Goal: Information Seeking & Learning: Learn about a topic

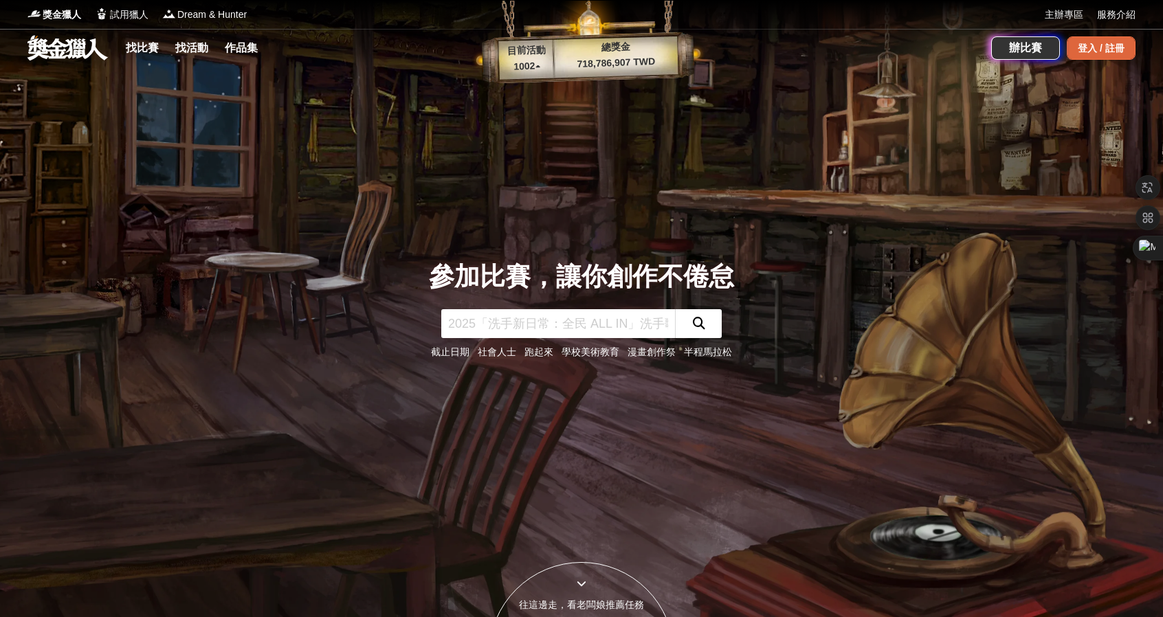
click at [1091, 43] on div "登入 / 註冊" at bounding box center [1101, 47] width 69 height 23
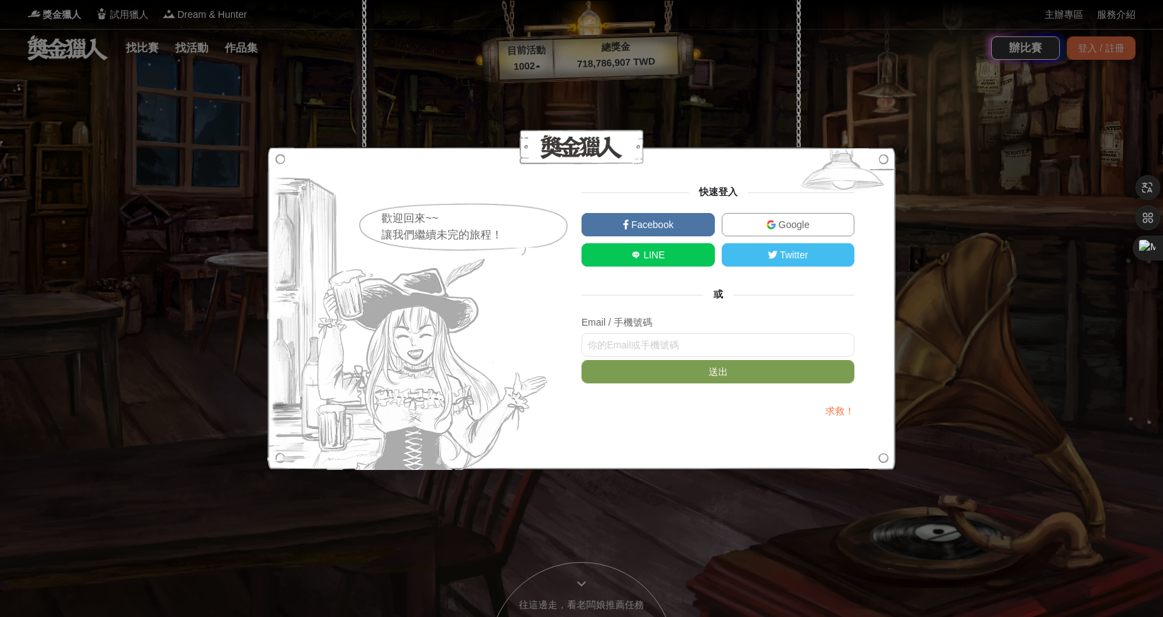
click at [800, 223] on span "Google" at bounding box center [793, 224] width 34 height 11
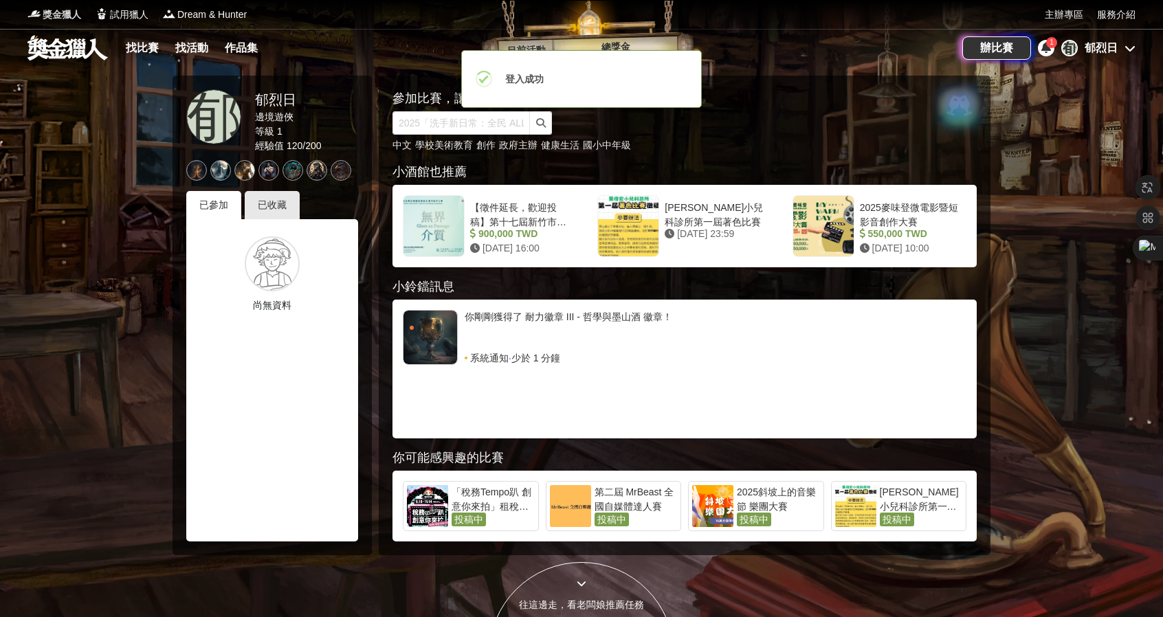
click at [78, 17] on span "獎金獵人" at bounding box center [62, 15] width 39 height 14
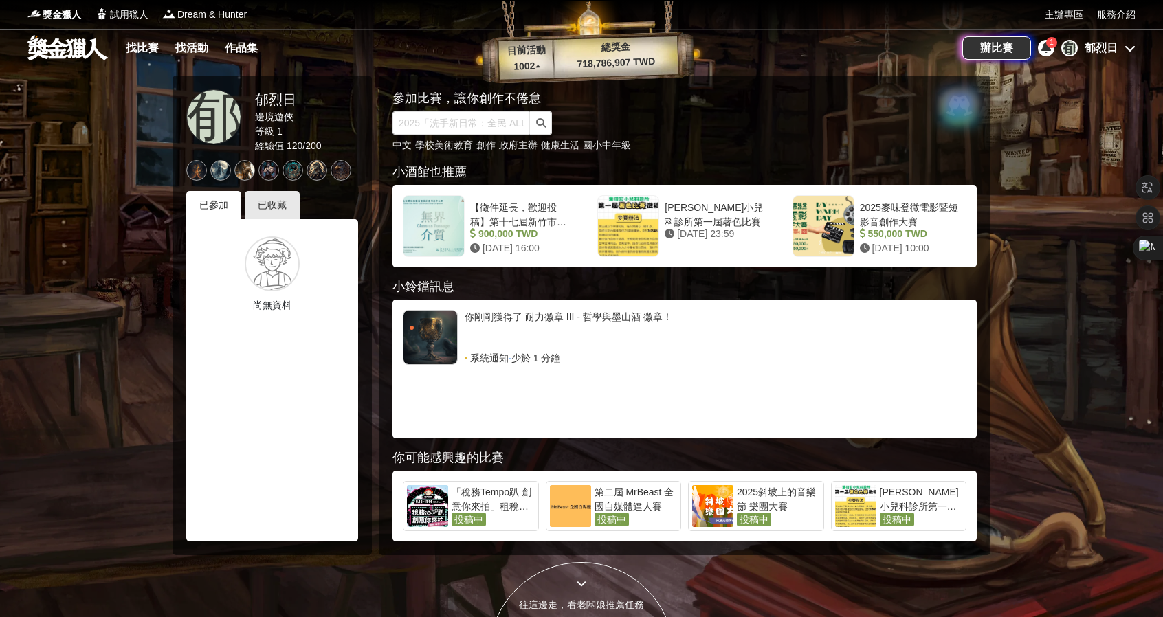
click at [69, 49] on link at bounding box center [67, 47] width 83 height 26
drag, startPoint x: 70, startPoint y: 61, endPoint x: 65, endPoint y: 52, distance: 10.2
click at [67, 56] on div "找比賽 找活動 作品集" at bounding box center [495, 48] width 935 height 39
click at [65, 51] on link at bounding box center [67, 47] width 83 height 26
click at [135, 13] on span "試用獵人" at bounding box center [129, 15] width 39 height 14
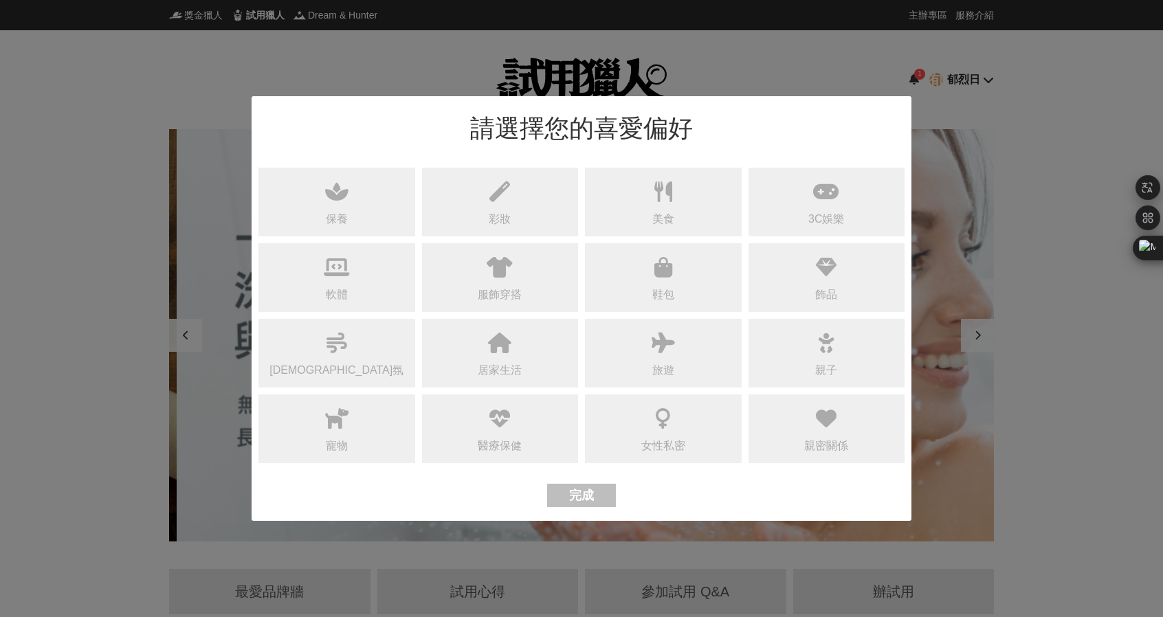
scroll to position [0, 1650]
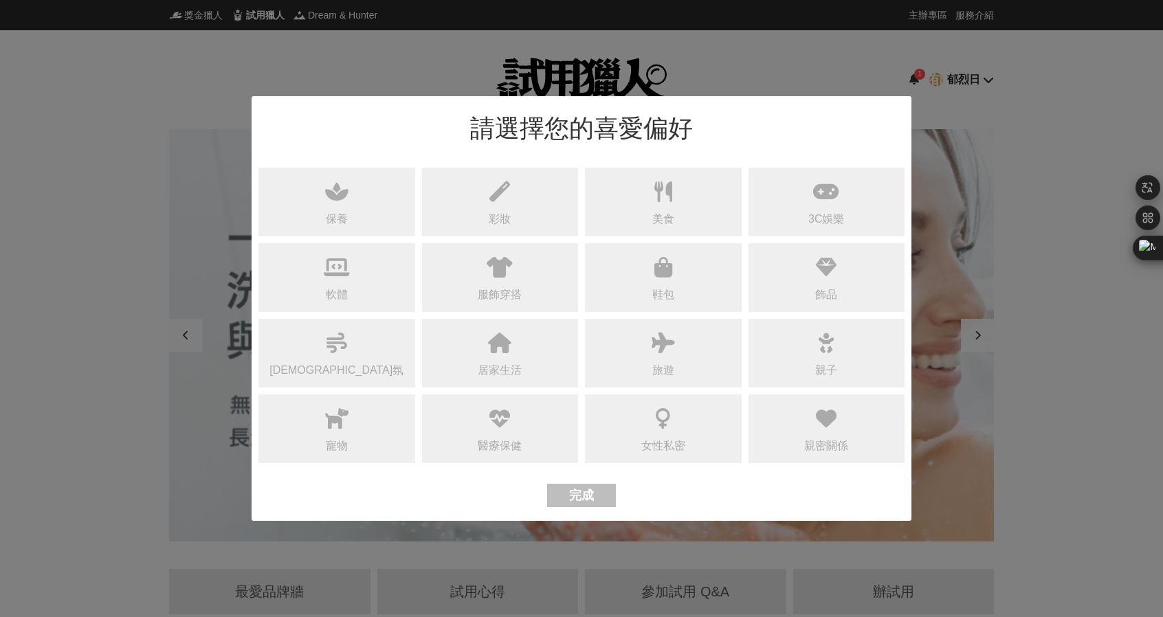
drag, startPoint x: 1080, startPoint y: 448, endPoint x: 1050, endPoint y: 432, distance: 33.5
click at [1070, 441] on div "請選擇您的喜愛偏好 保養 彩妝 美食 3C娛樂 軟體 服飾穿搭 鞋包 飾品 香氛 居家生活 旅遊 親子 寵物 醫療保健 女性私密 親密關係 完成" at bounding box center [581, 308] width 1163 height 617
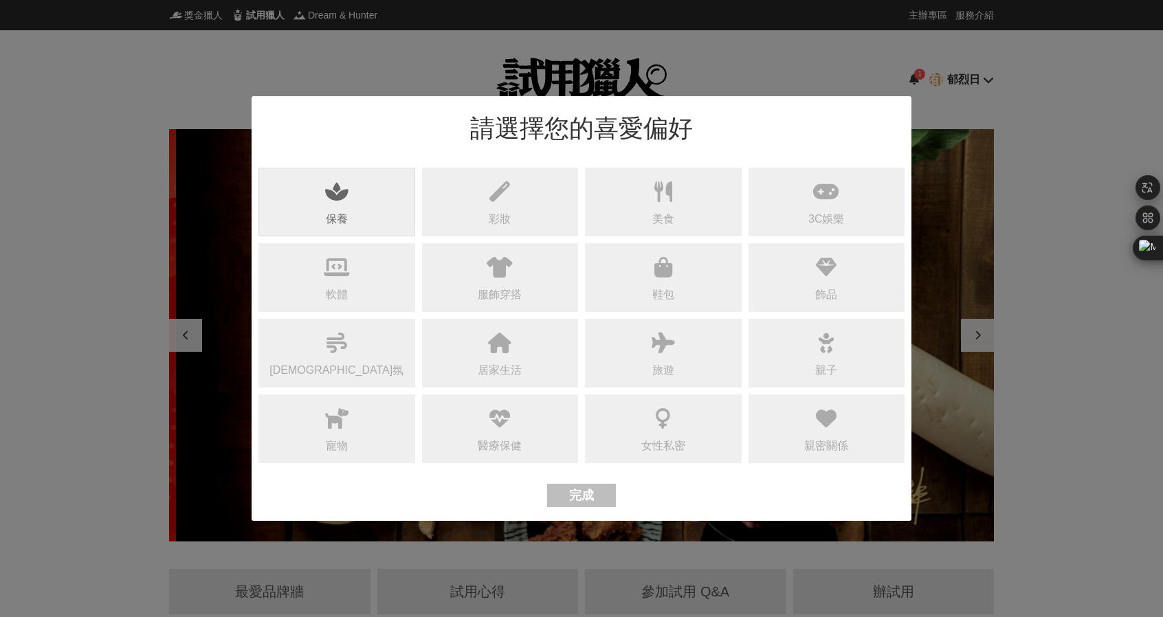
scroll to position [0, 825]
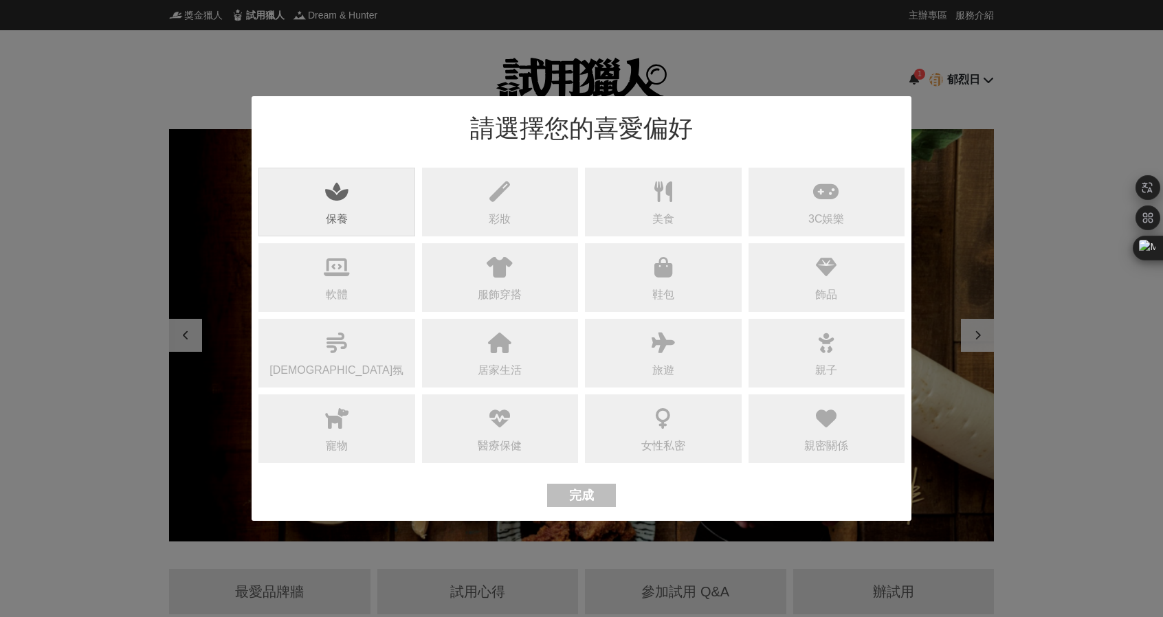
click at [375, 220] on div "保養" at bounding box center [337, 202] width 157 height 69
click at [371, 277] on div "軟體" at bounding box center [337, 277] width 157 height 69
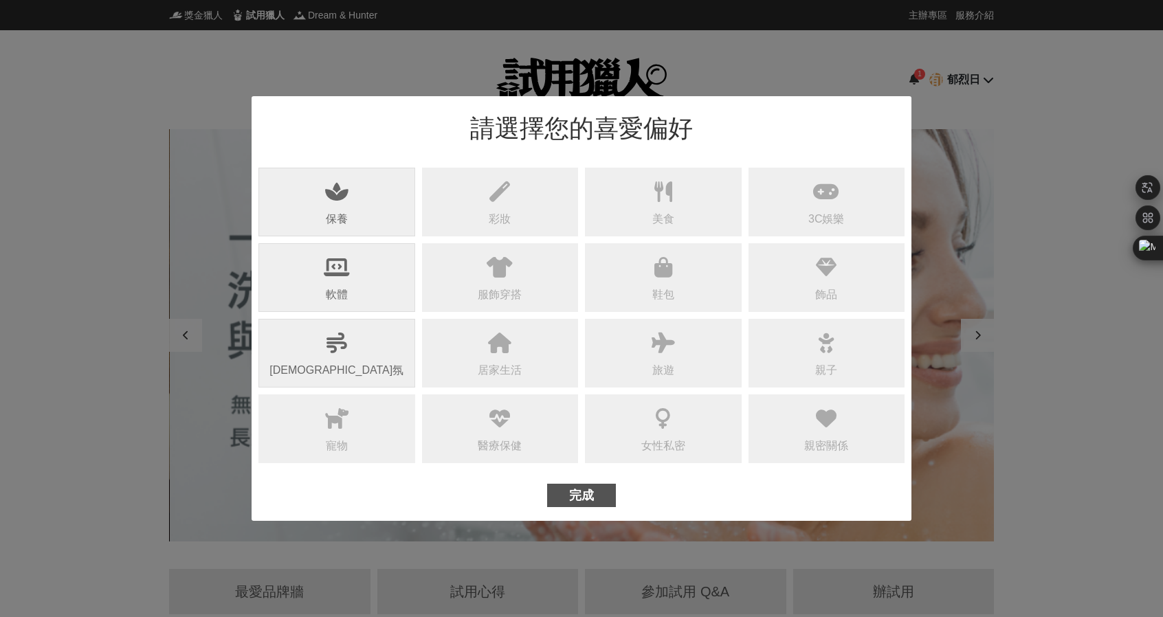
scroll to position [0, 1650]
click at [363, 361] on div "香氛" at bounding box center [337, 353] width 157 height 69
click at [510, 358] on div "居家生活" at bounding box center [500, 353] width 157 height 69
click at [522, 289] on div "服飾穿搭" at bounding box center [500, 277] width 157 height 69
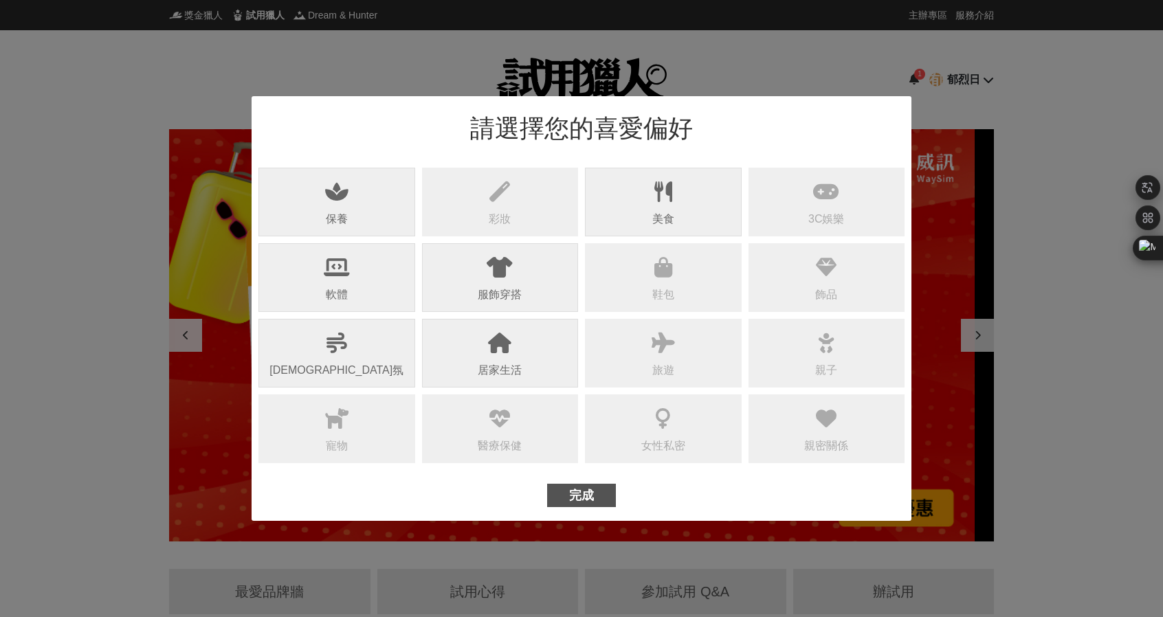
click at [656, 218] on div "美食" at bounding box center [664, 219] width 22 height 17
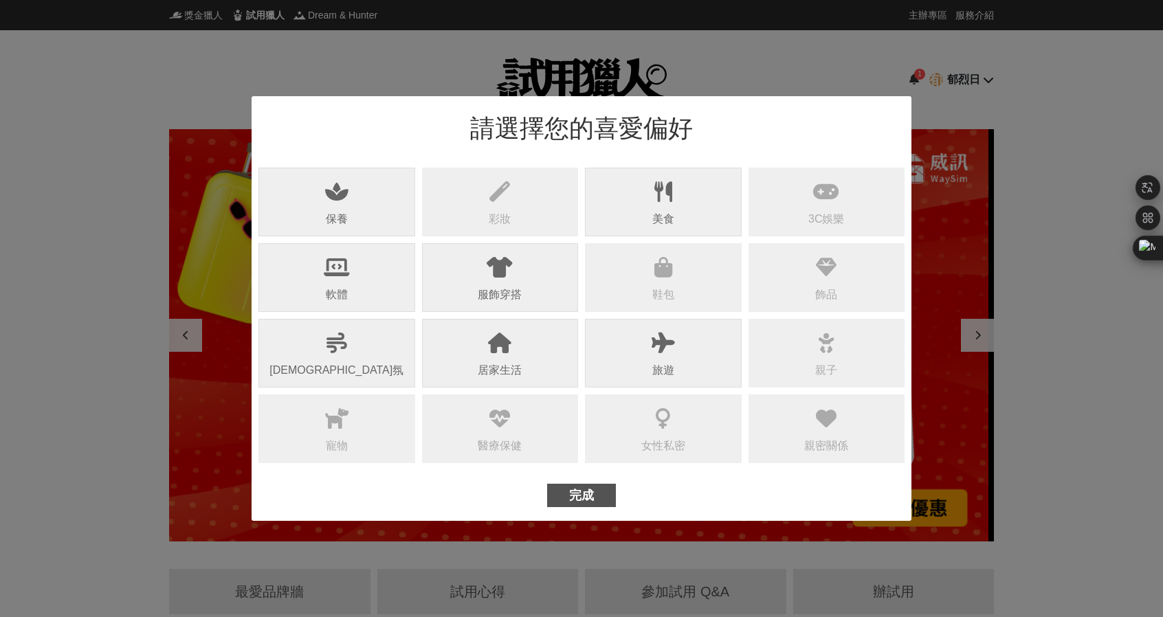
scroll to position [0, 0]
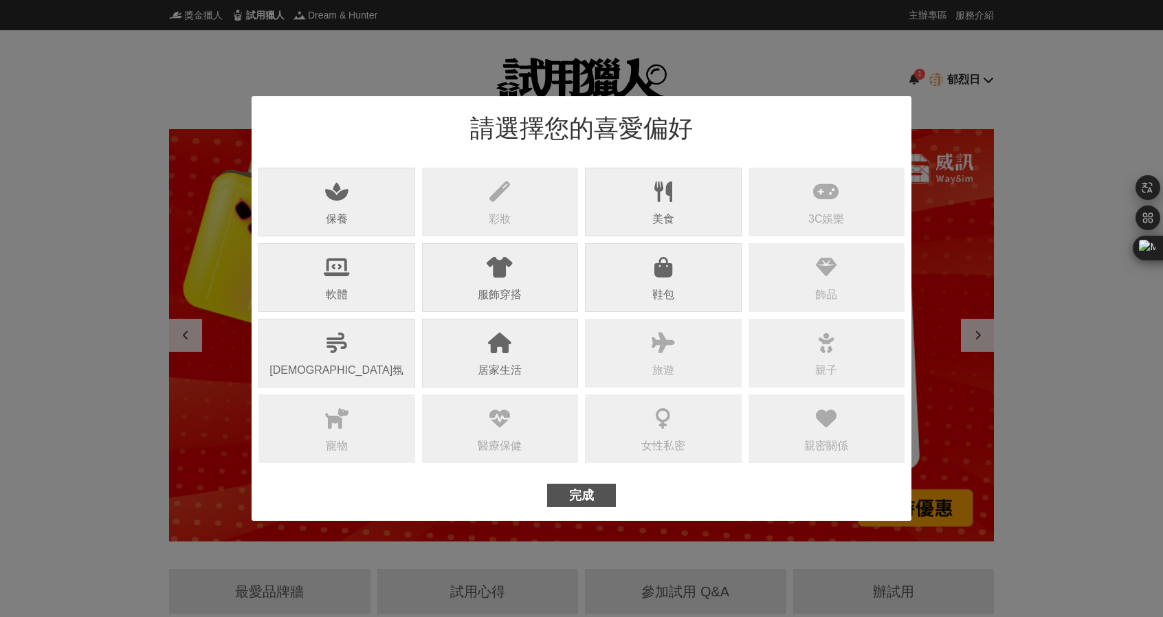
click at [639, 287] on div "鞋包" at bounding box center [663, 277] width 157 height 69
click at [638, 345] on div "旅遊" at bounding box center [663, 353] width 157 height 69
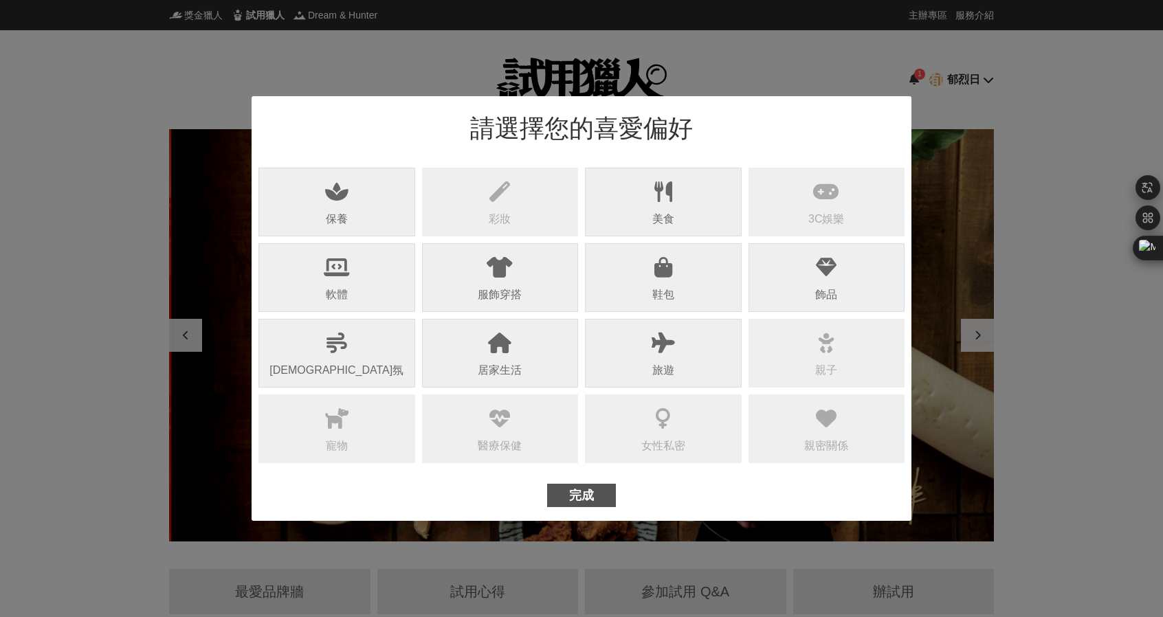
scroll to position [0, 825]
drag, startPoint x: 839, startPoint y: 294, endPoint x: 875, endPoint y: 159, distance: 140.1
click at [839, 291] on div "飾品" at bounding box center [827, 277] width 157 height 69
drag, startPoint x: 875, startPoint y: 159, endPoint x: 873, endPoint y: 169, distance: 10.4
click at [874, 167] on div "請選擇您的喜愛偏好 保養 彩妝 美食 3C娛樂 軟體 服飾穿搭 鞋包 飾品 香氛 居家生活 旅遊 親子 寵物 醫療保健 女性私密 親密關係 完成" at bounding box center [582, 308] width 660 height 425
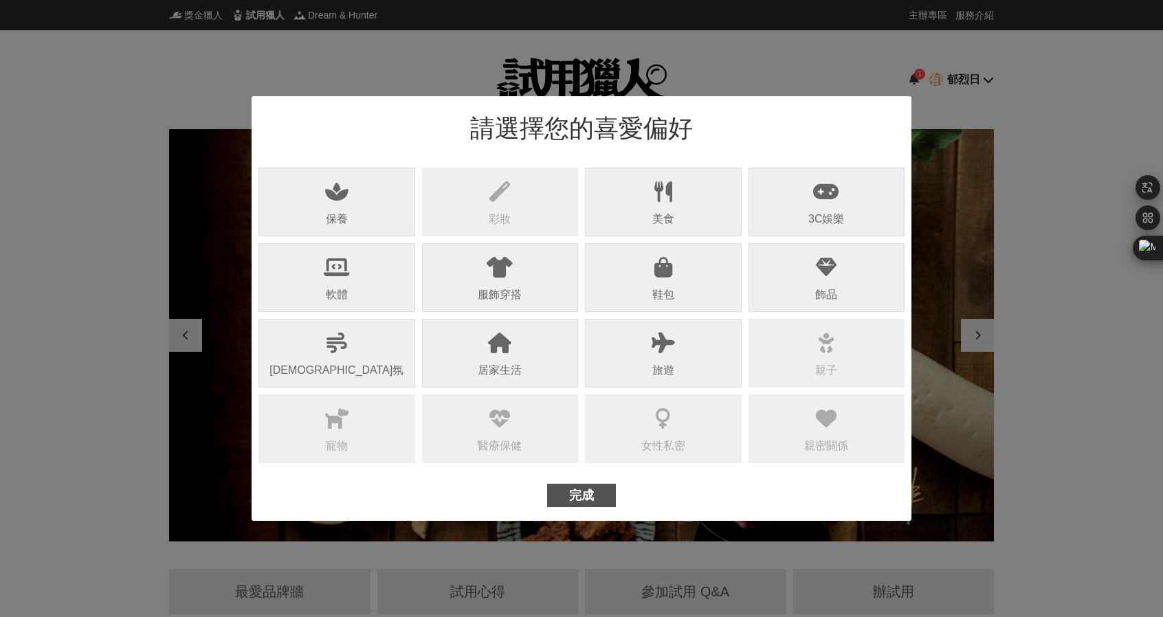
click at [868, 201] on div "3C娛樂" at bounding box center [827, 202] width 157 height 69
click at [341, 445] on div "寵物" at bounding box center [337, 446] width 22 height 17
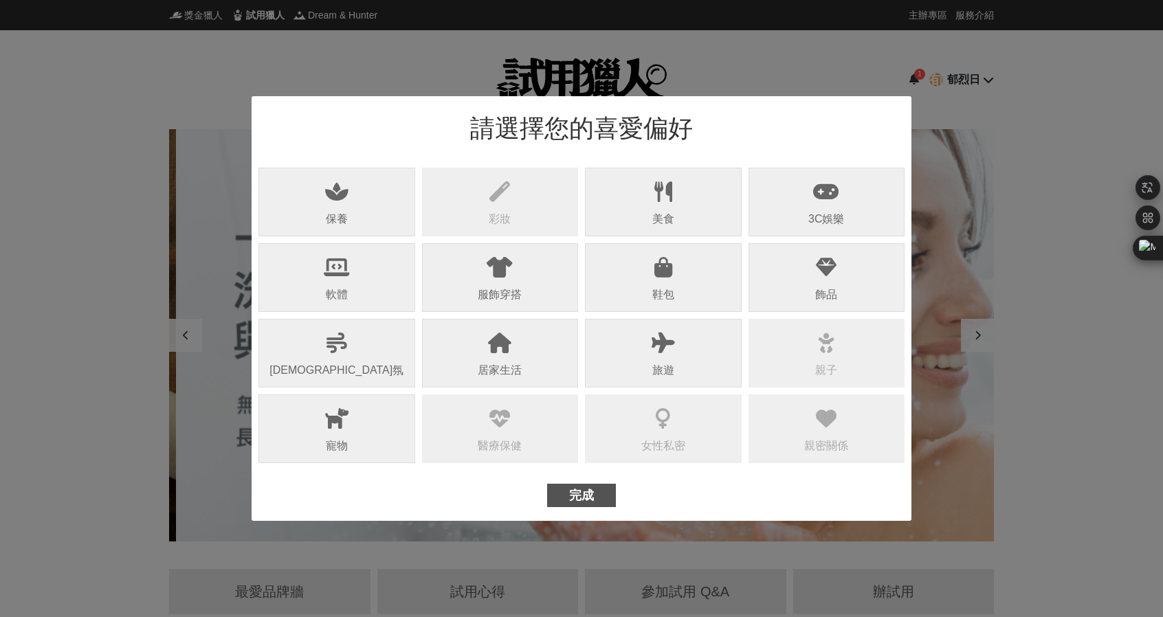
scroll to position [0, 1650]
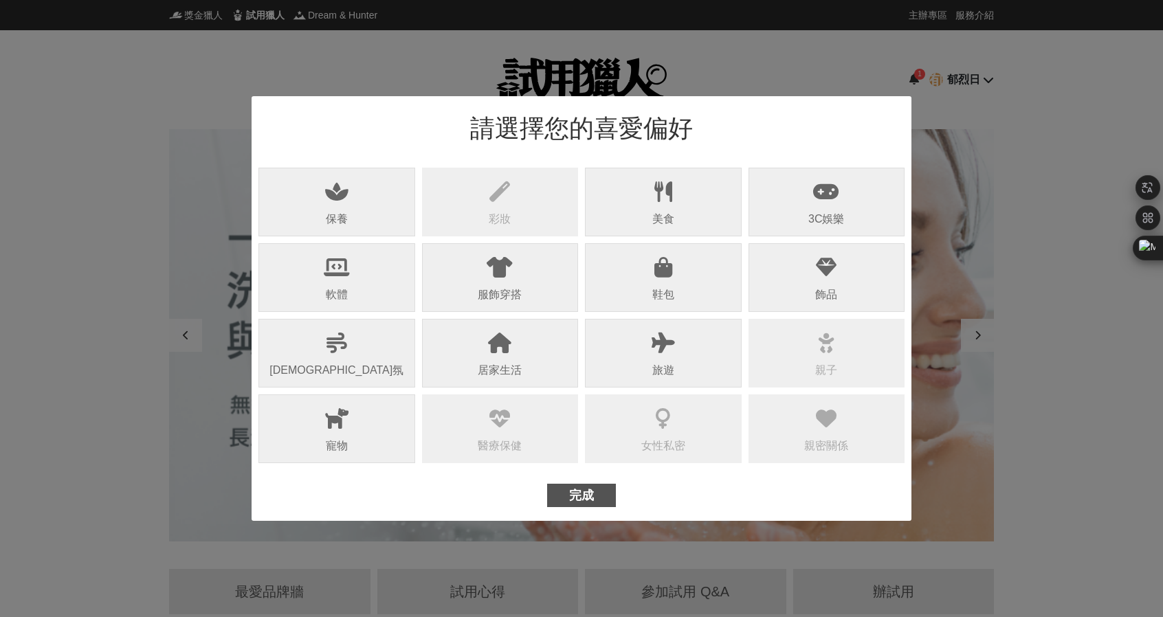
click at [589, 496] on div "完成" at bounding box center [581, 496] width 25 height 22
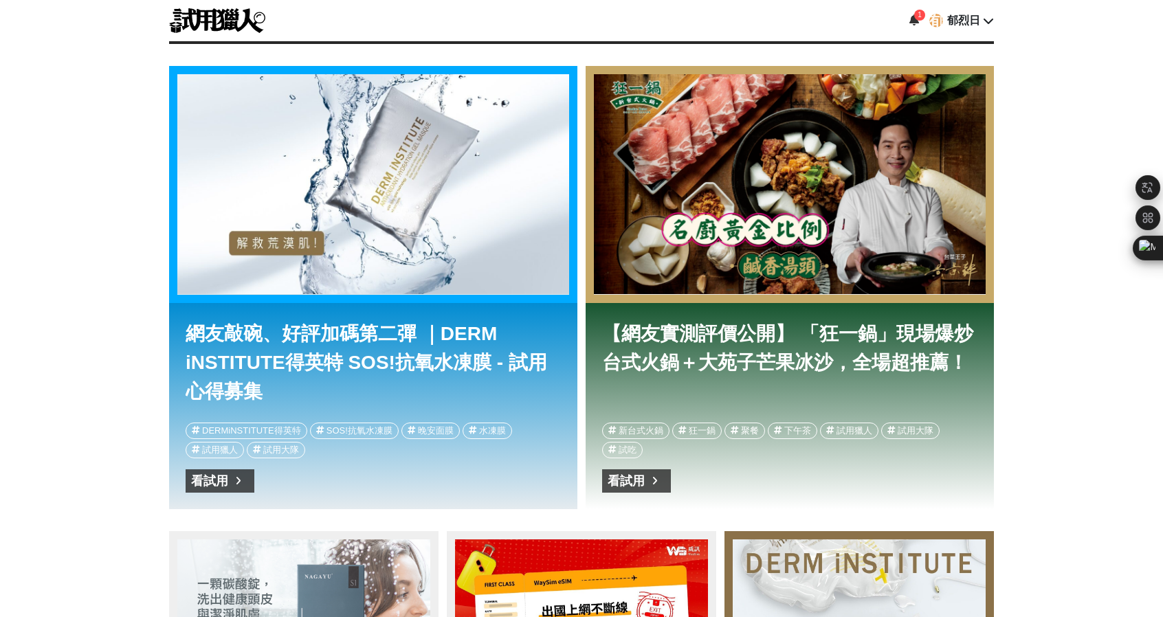
scroll to position [0, 0]
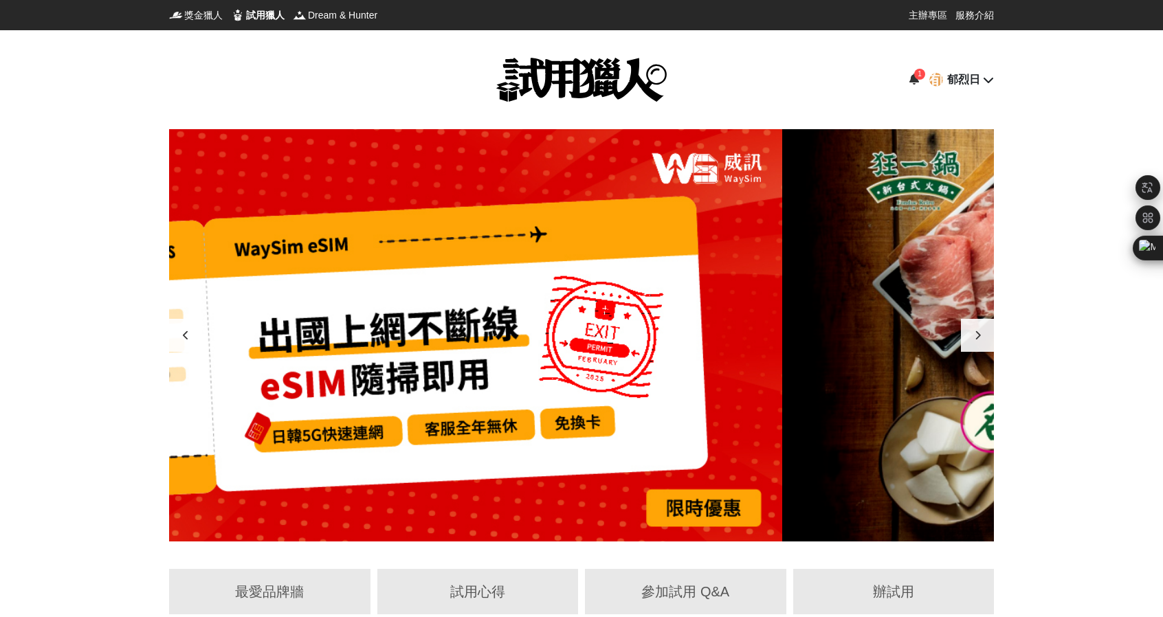
click at [910, 79] on icon at bounding box center [915, 79] width 10 height 11
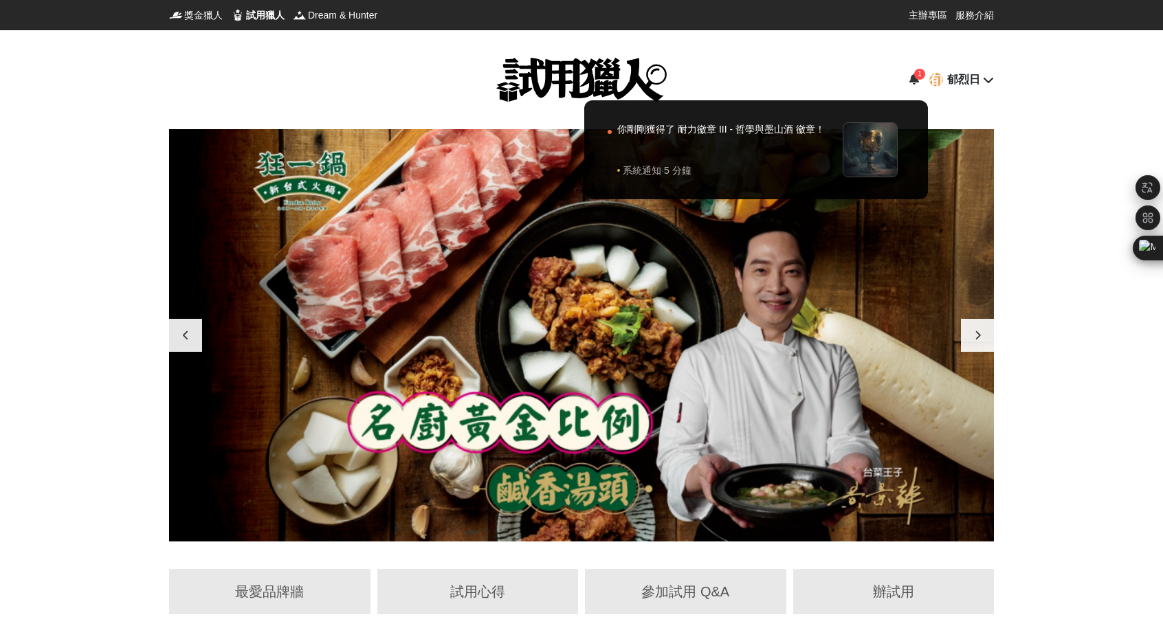
click at [831, 74] on div at bounding box center [581, 308] width 1163 height 617
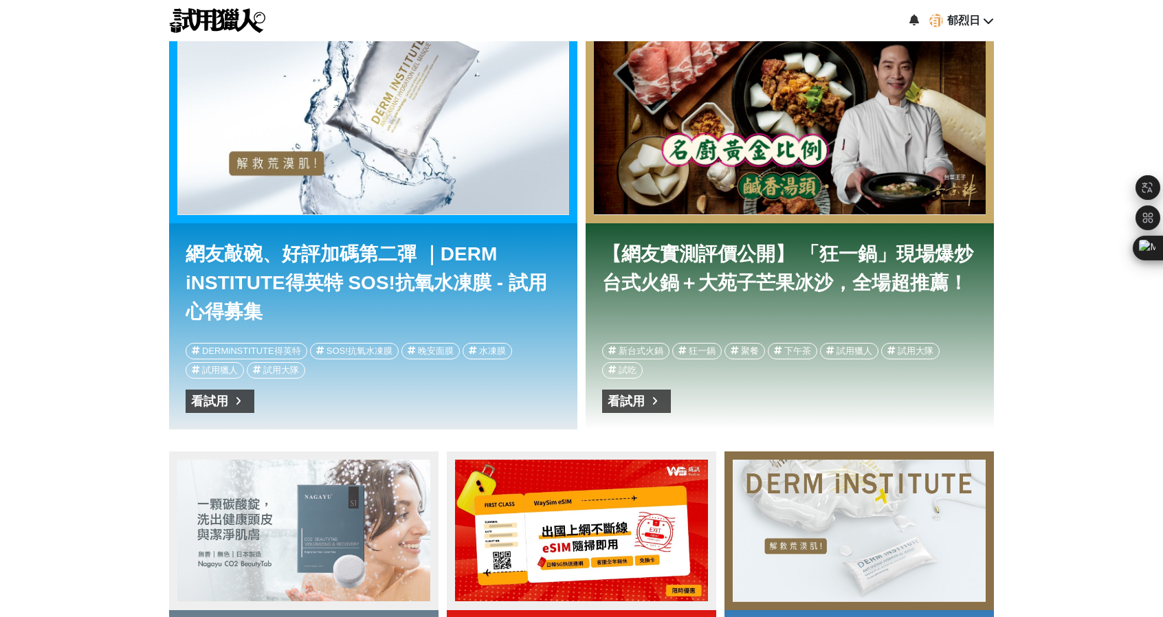
click at [223, 399] on div "看試用" at bounding box center [209, 402] width 37 height 22
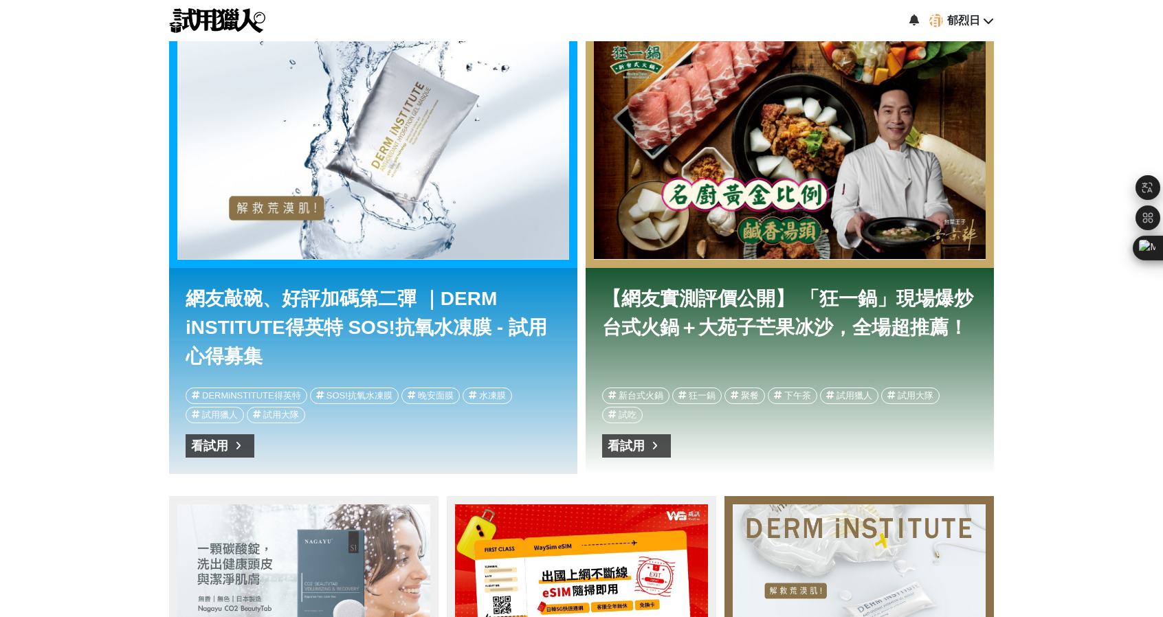
click at [708, 329] on link "【網友實測評價公開】 「狂一鍋」現場爆炒台式火鍋＋大苑子芒果冰沙，全場超推薦！" at bounding box center [789, 326] width 375 height 83
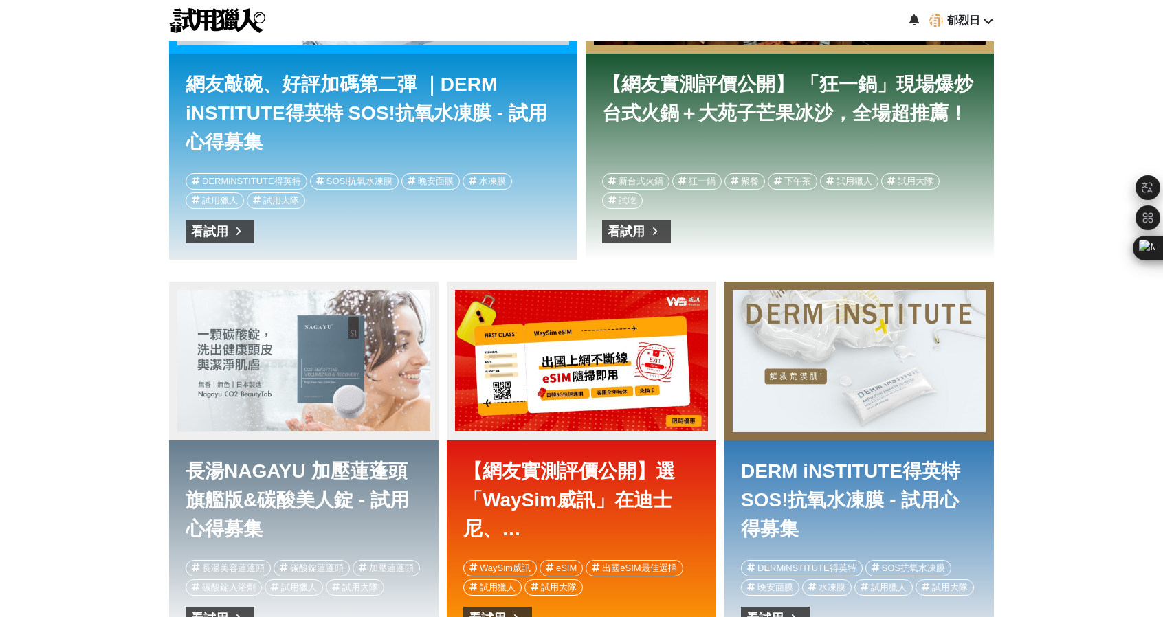
click at [285, 396] on div "長湯NAGAYU 加壓蓮蓬頭旗艦版&碳酸美人錠 - 試用心得募集" at bounding box center [303, 361] width 253 height 142
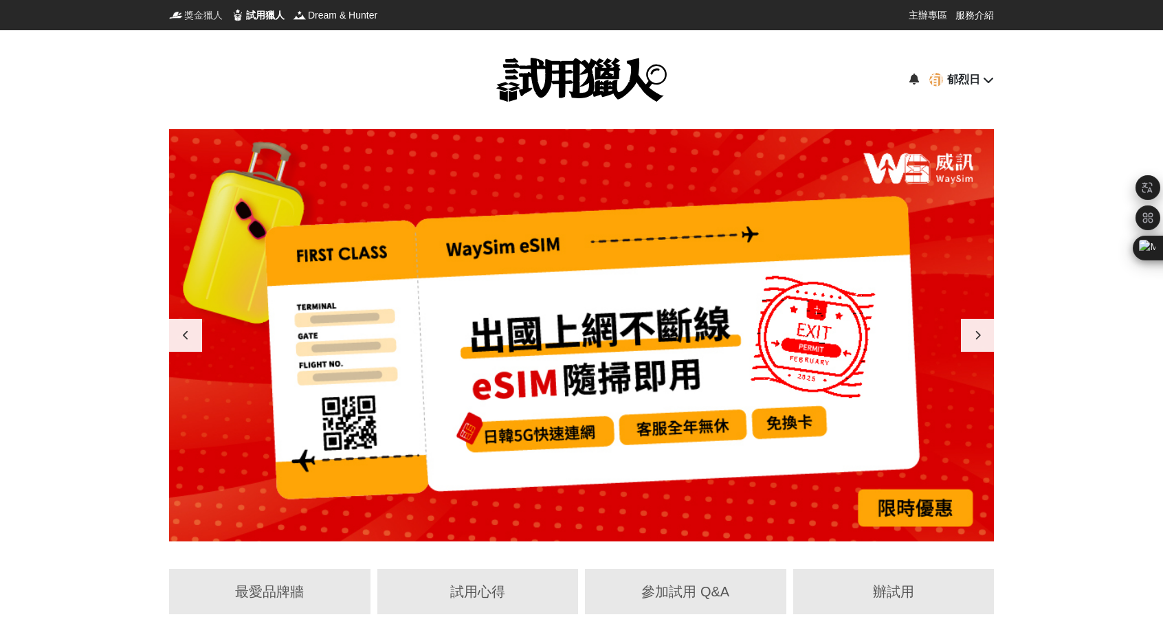
click at [195, 11] on span "獎金獵人" at bounding box center [203, 15] width 39 height 14
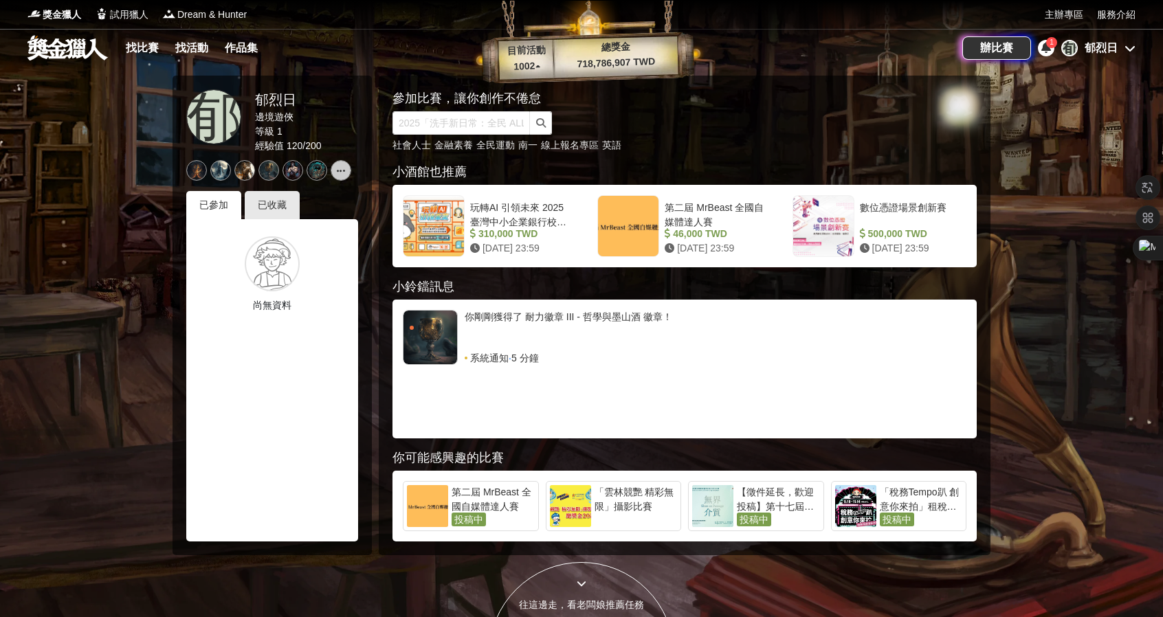
click at [63, 55] on link at bounding box center [67, 47] width 83 height 26
click at [142, 47] on link "找比賽" at bounding box center [142, 48] width 44 height 19
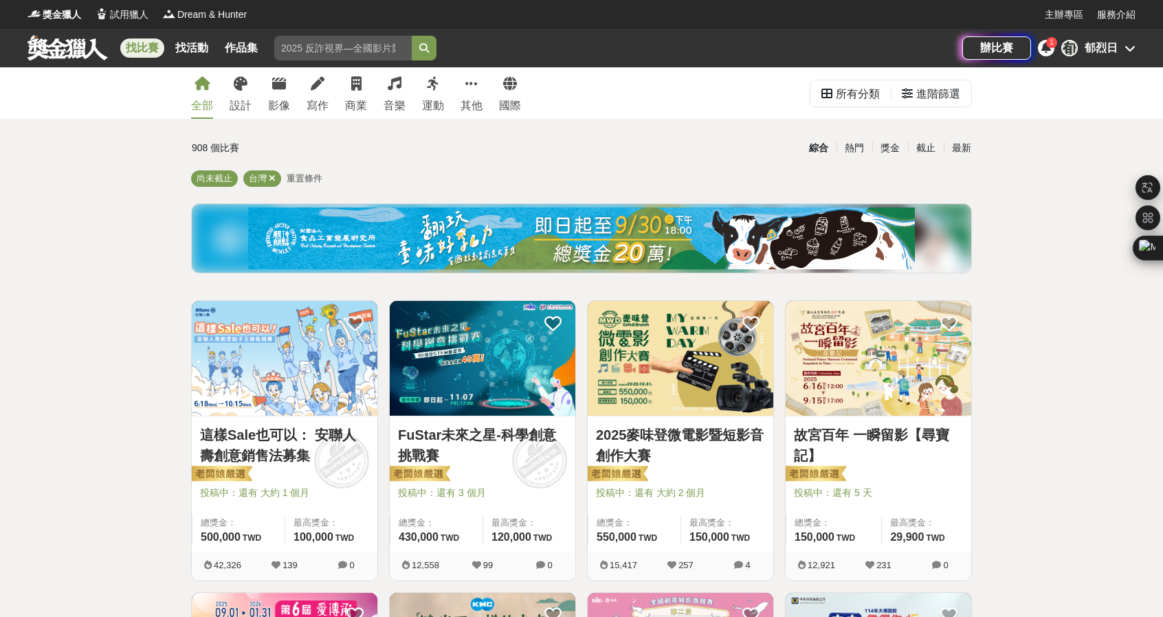
click at [481, 395] on img at bounding box center [483, 358] width 186 height 115
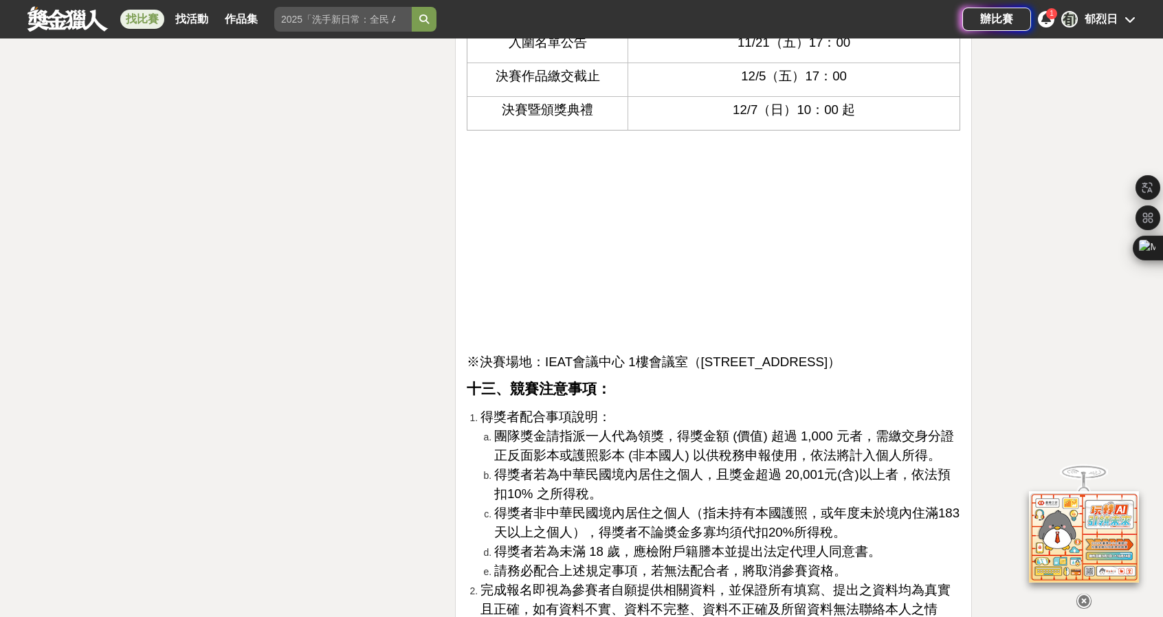
scroll to position [3438, 0]
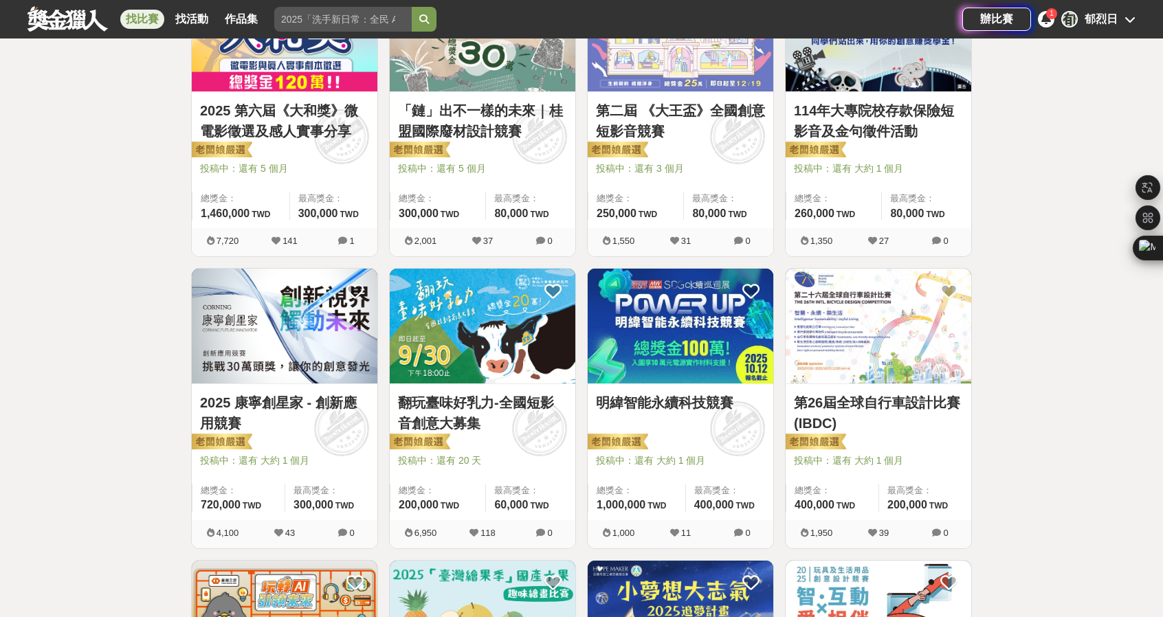
scroll to position [619, 0]
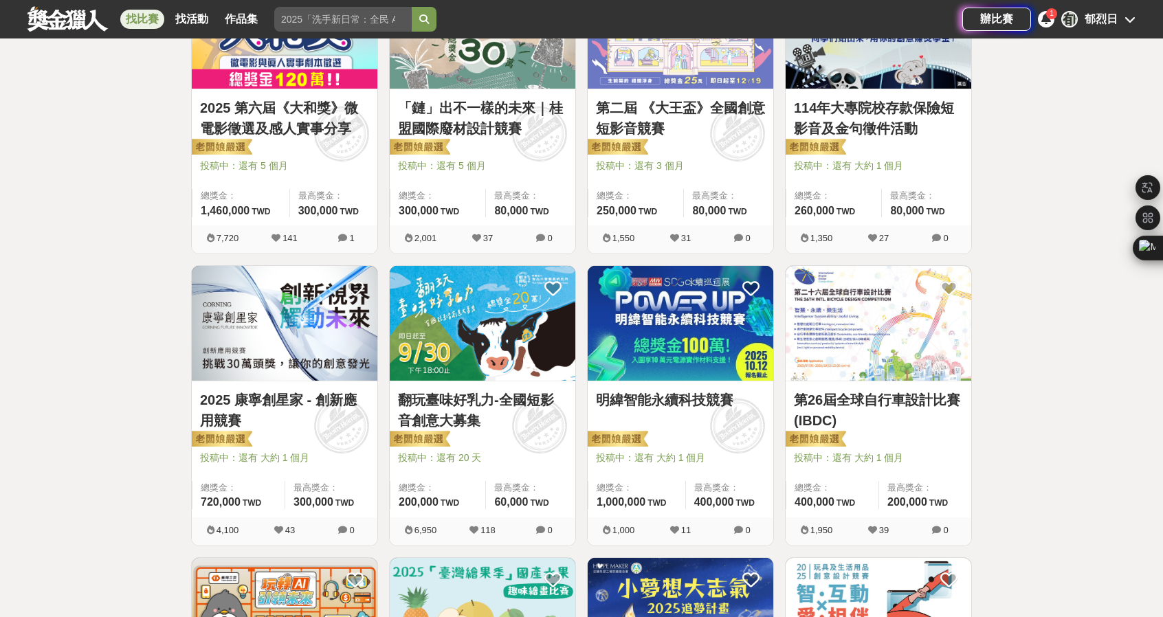
click at [688, 349] on img at bounding box center [681, 323] width 186 height 115
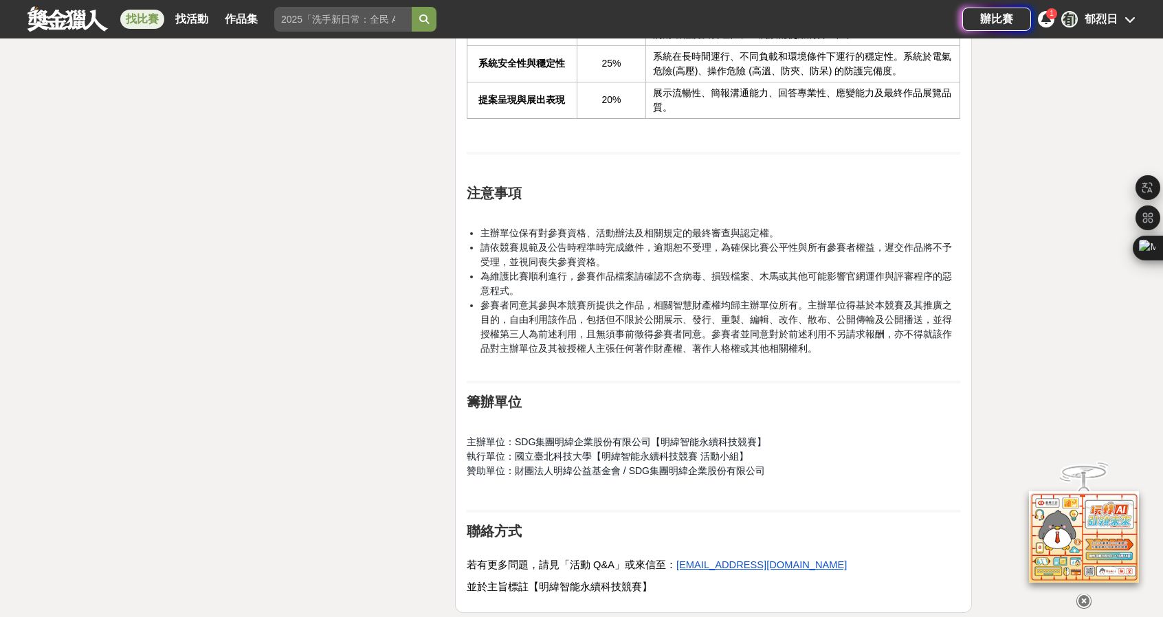
scroll to position [2613, 0]
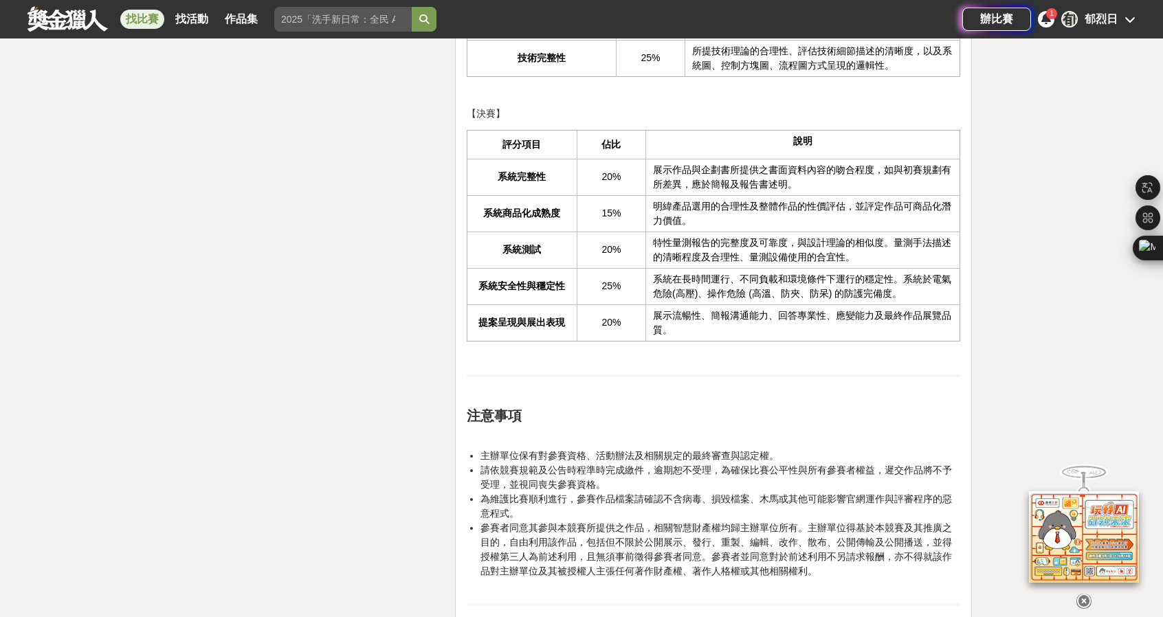
click at [153, 17] on link "找比賽" at bounding box center [142, 19] width 44 height 19
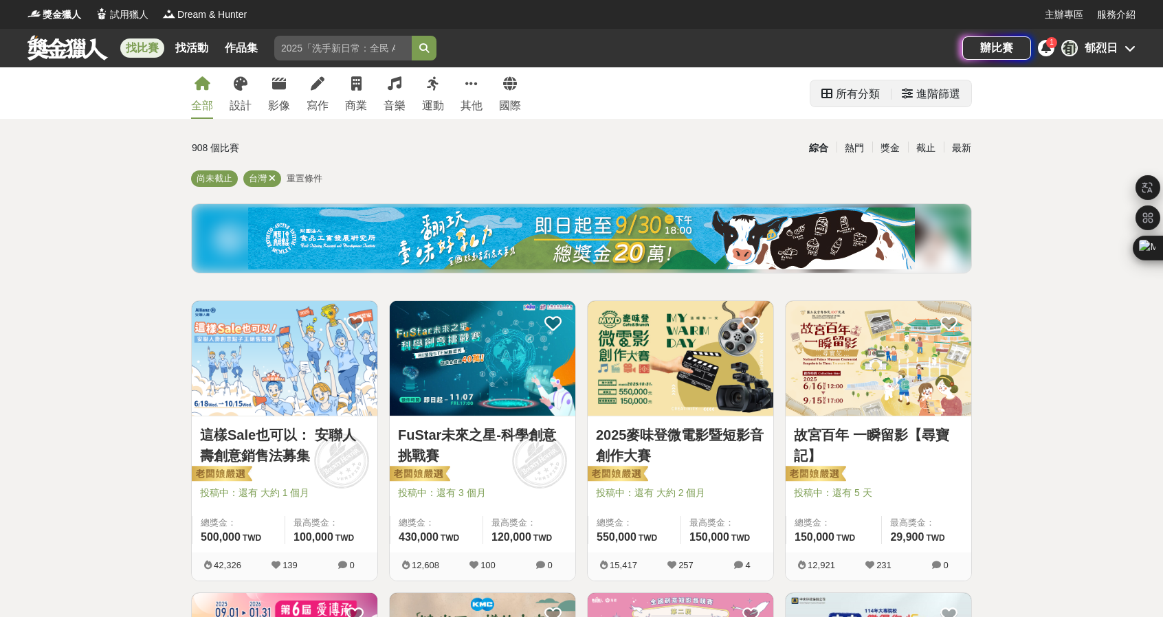
click at [909, 99] on icon at bounding box center [907, 93] width 11 height 11
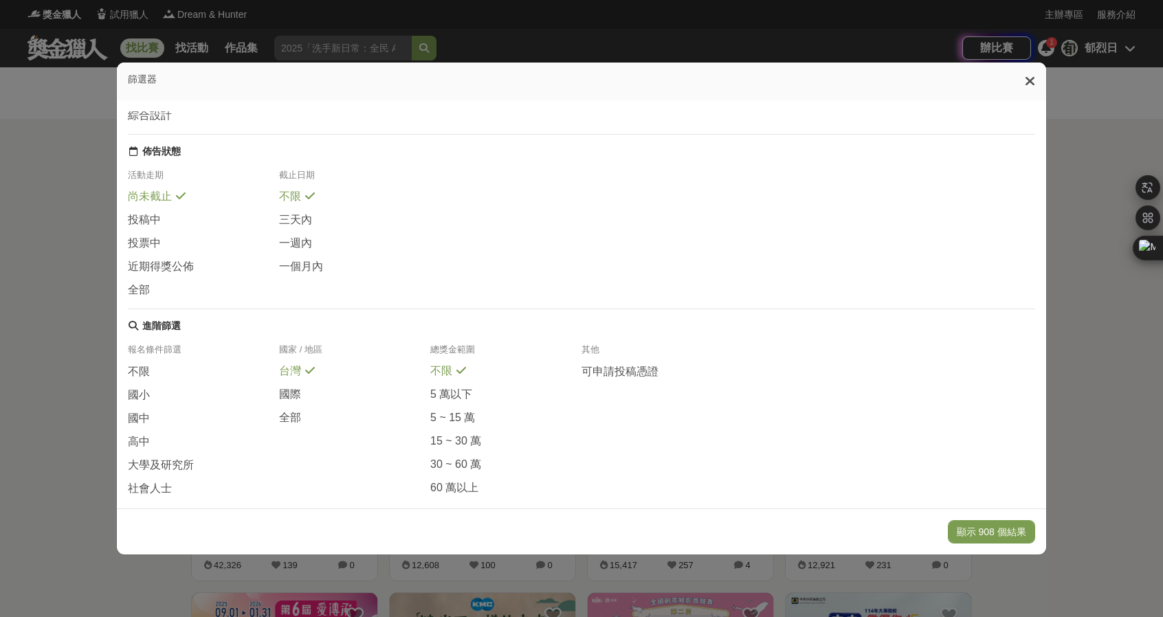
scroll to position [162, 0]
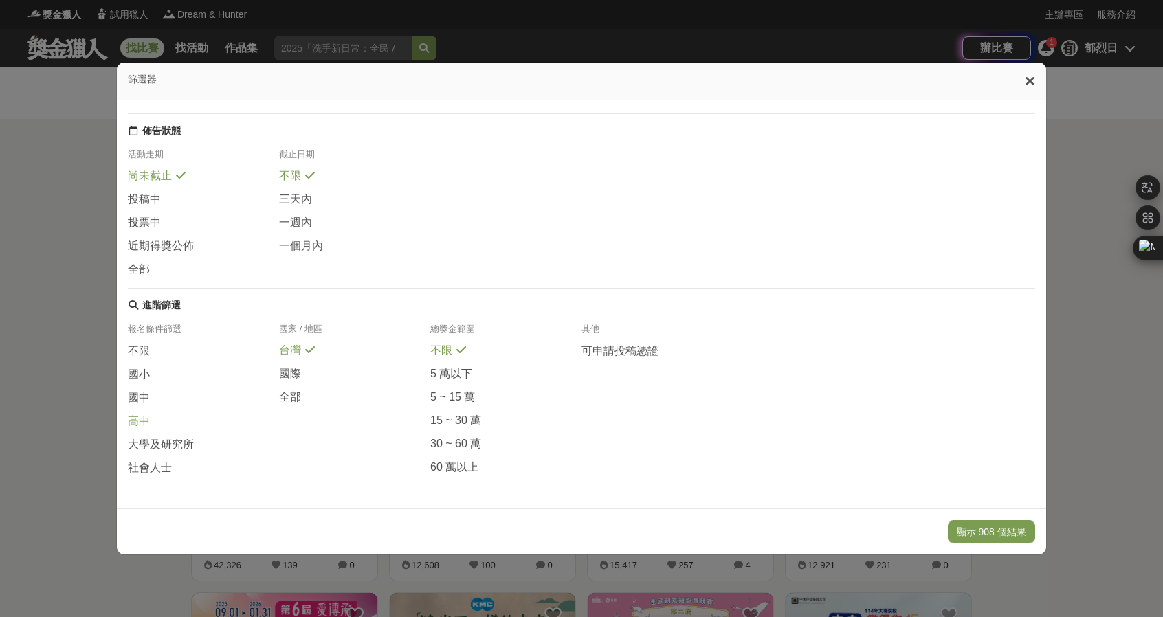
click at [141, 420] on span "高中" at bounding box center [139, 422] width 22 height 14
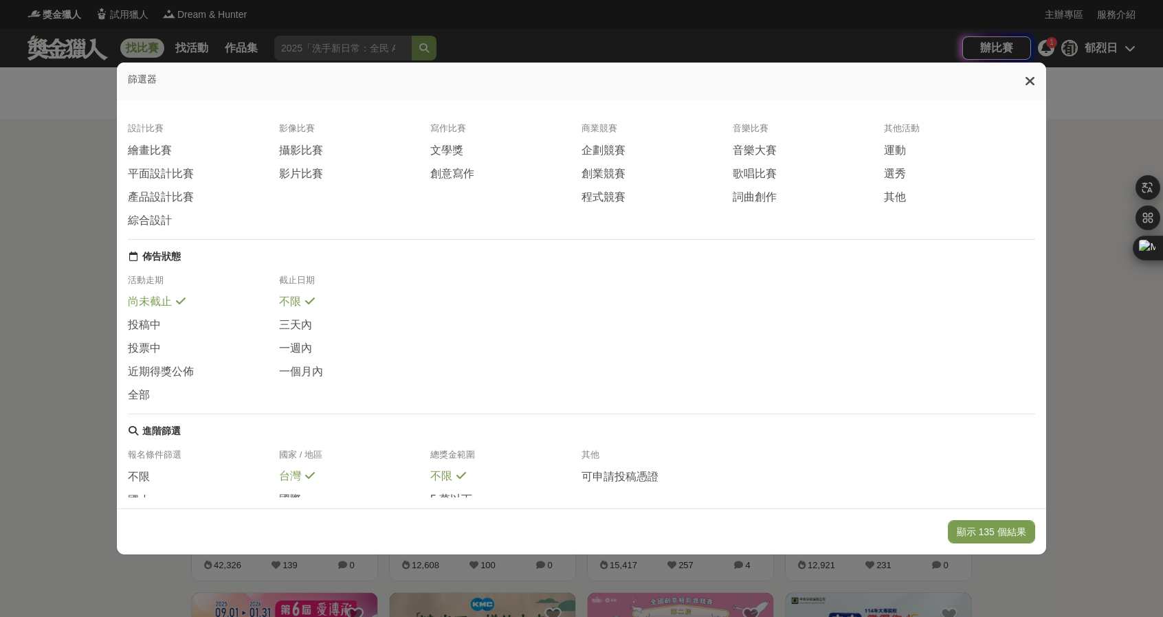
scroll to position [0, 0]
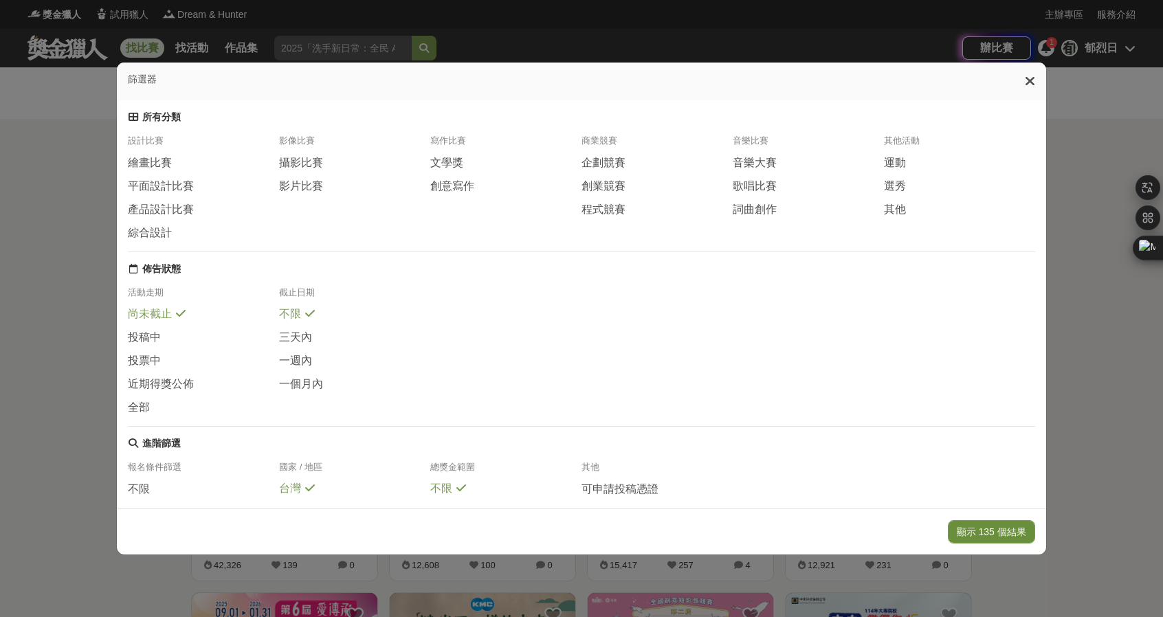
click at [965, 526] on button "顯示 135 個結果" at bounding box center [991, 532] width 87 height 23
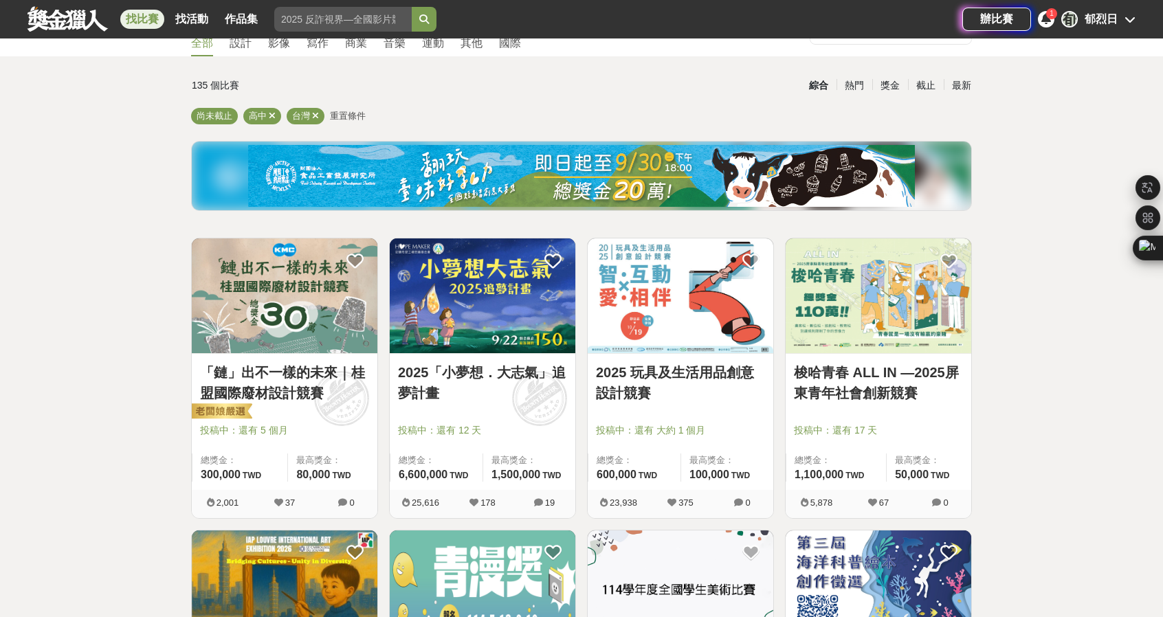
scroll to position [69, 0]
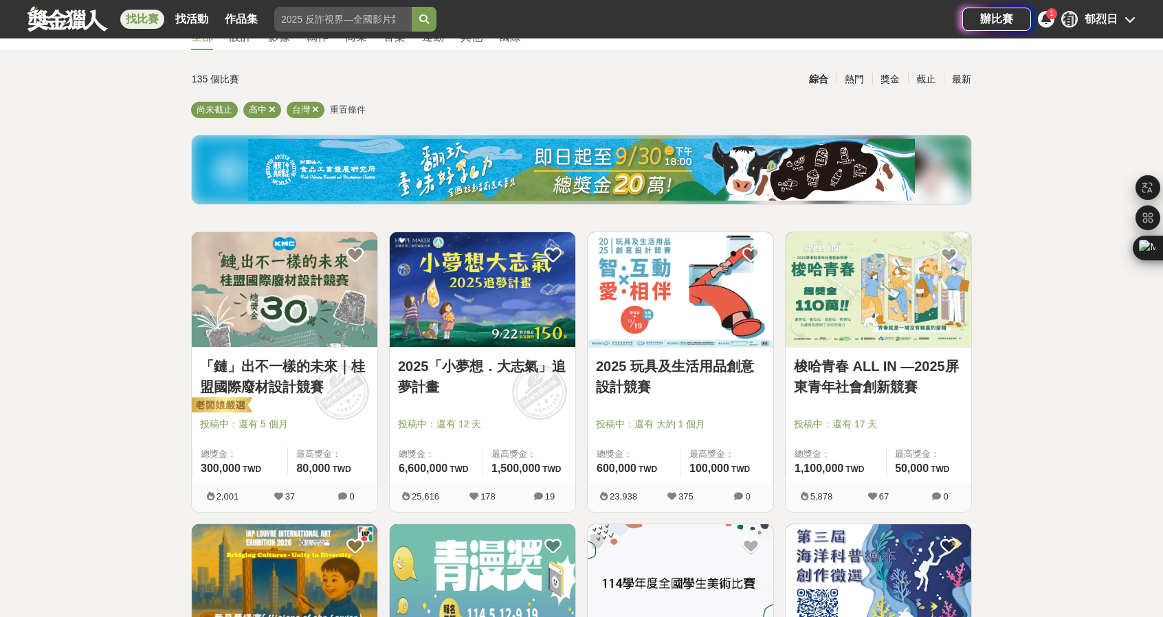
click at [237, 296] on img at bounding box center [285, 289] width 186 height 115
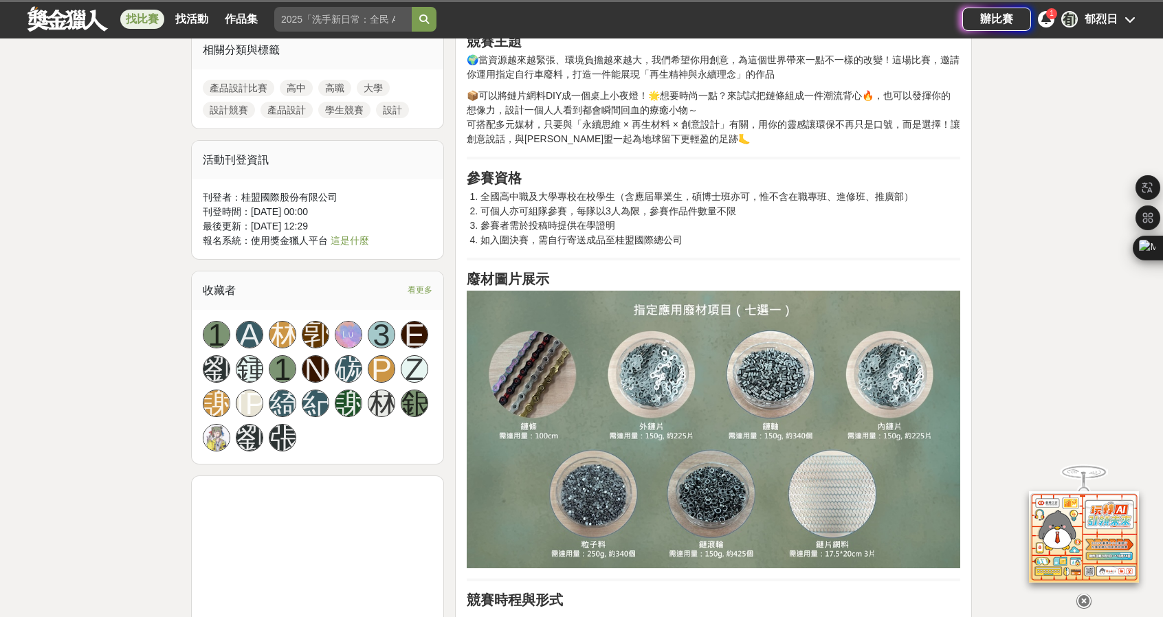
scroll to position [688, 0]
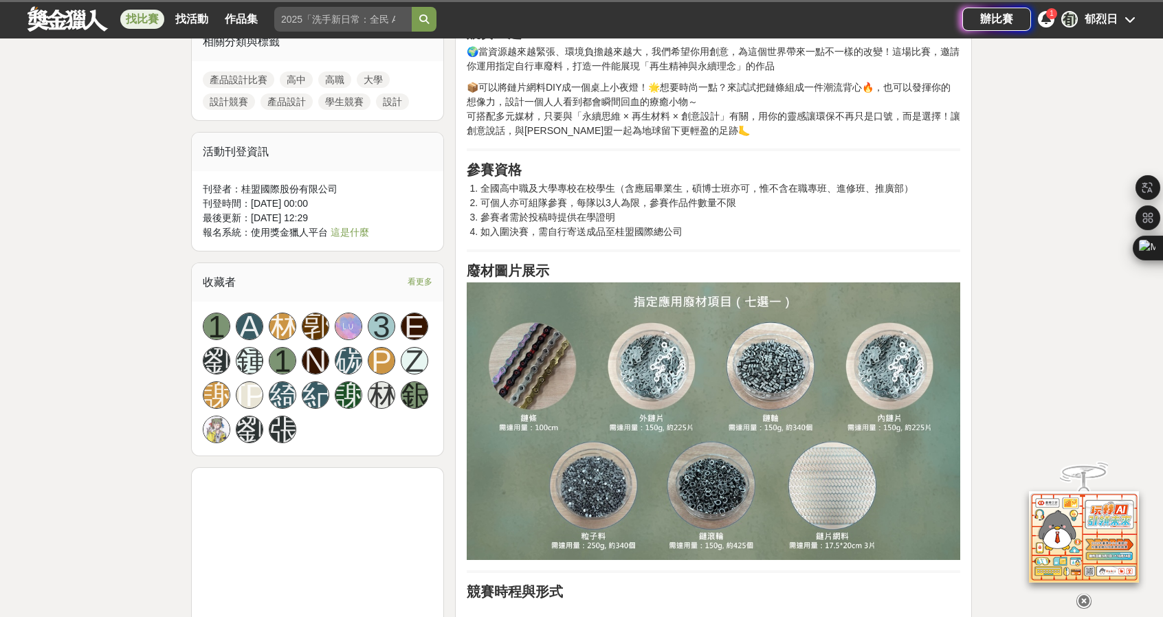
drag, startPoint x: 717, startPoint y: 351, endPoint x: 1001, endPoint y: 274, distance: 294.9
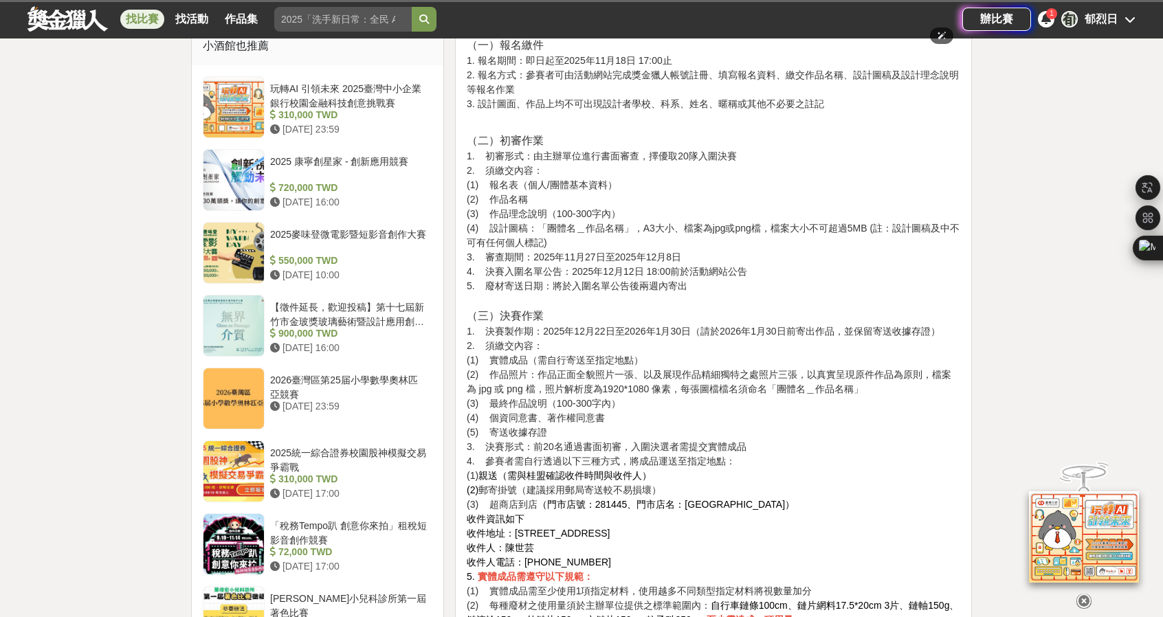
scroll to position [1513, 0]
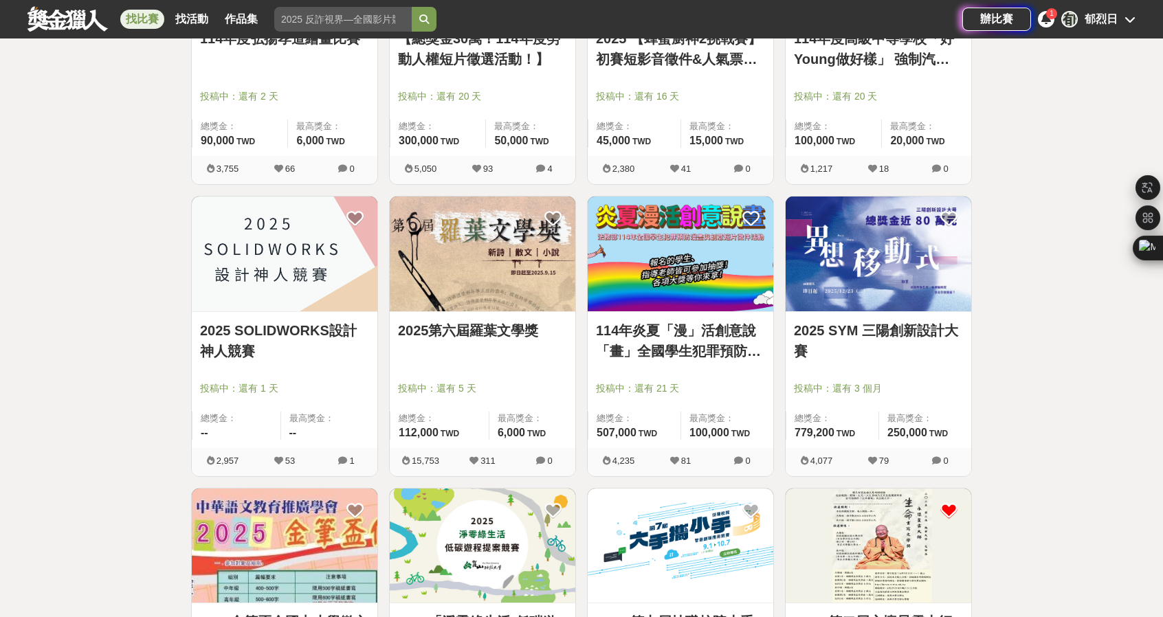
scroll to position [1031, 0]
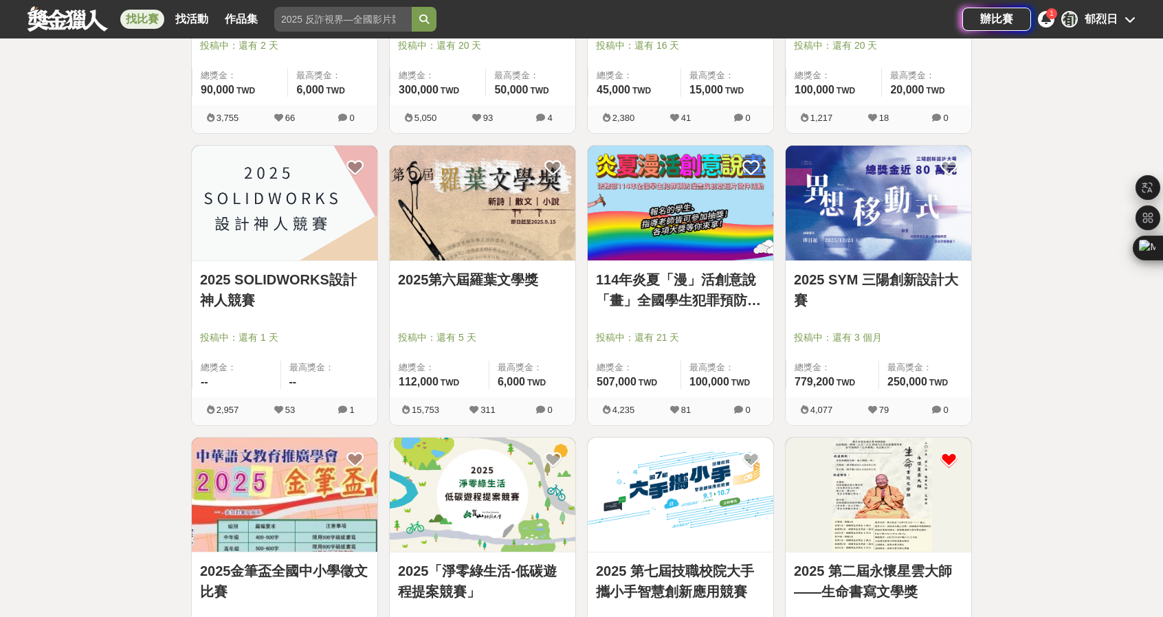
click at [174, 305] on div "全部 設計 影像 寫作 商業 音樂 運動 其他 國際 所有分類 進階篩選 135 個比賽 綜合 熱門 獎金 截止 最新 尚未截止 高中 台灣 重置條件 「鏈」…" at bounding box center [581, 127] width 1163 height 2182
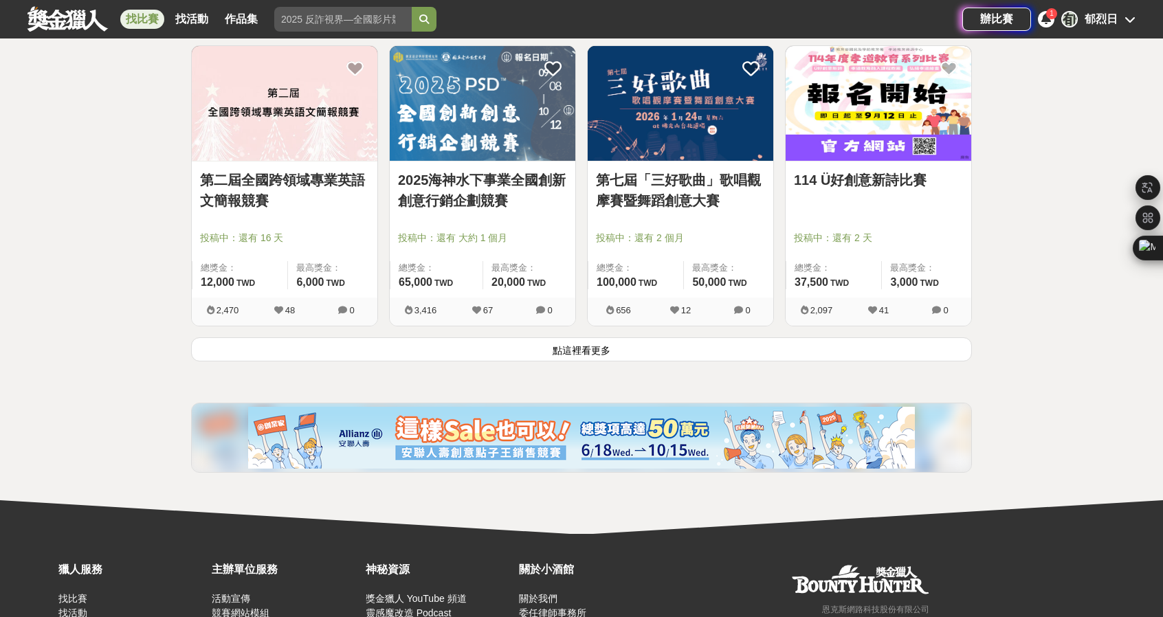
scroll to position [1719, 0]
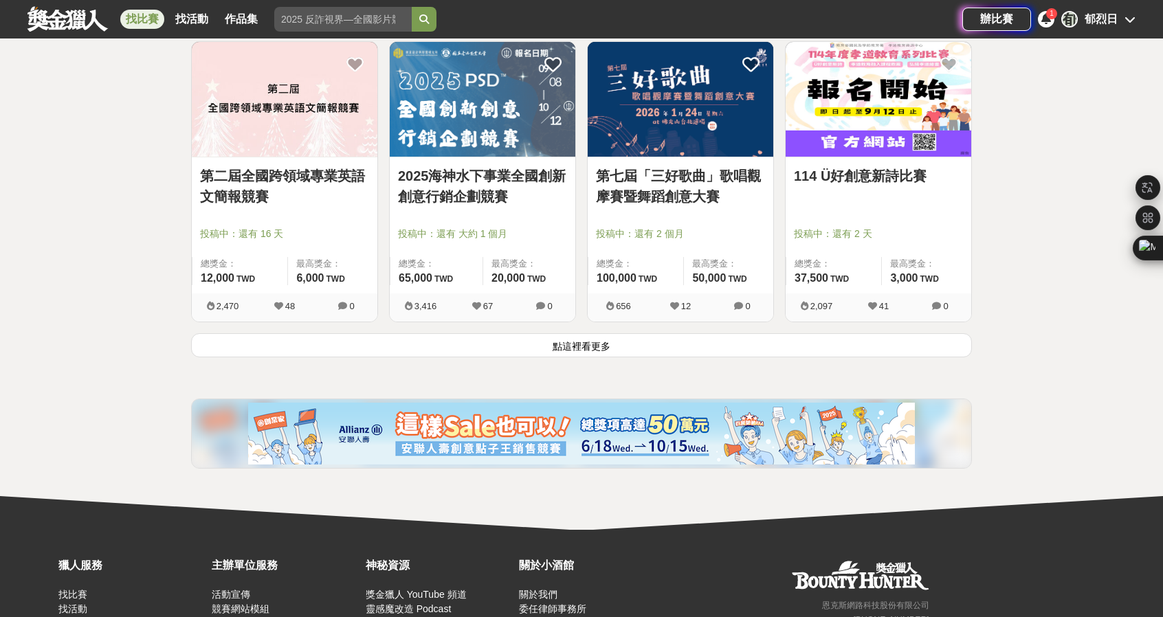
click at [579, 342] on button "點這裡看更多" at bounding box center [581, 346] width 781 height 24
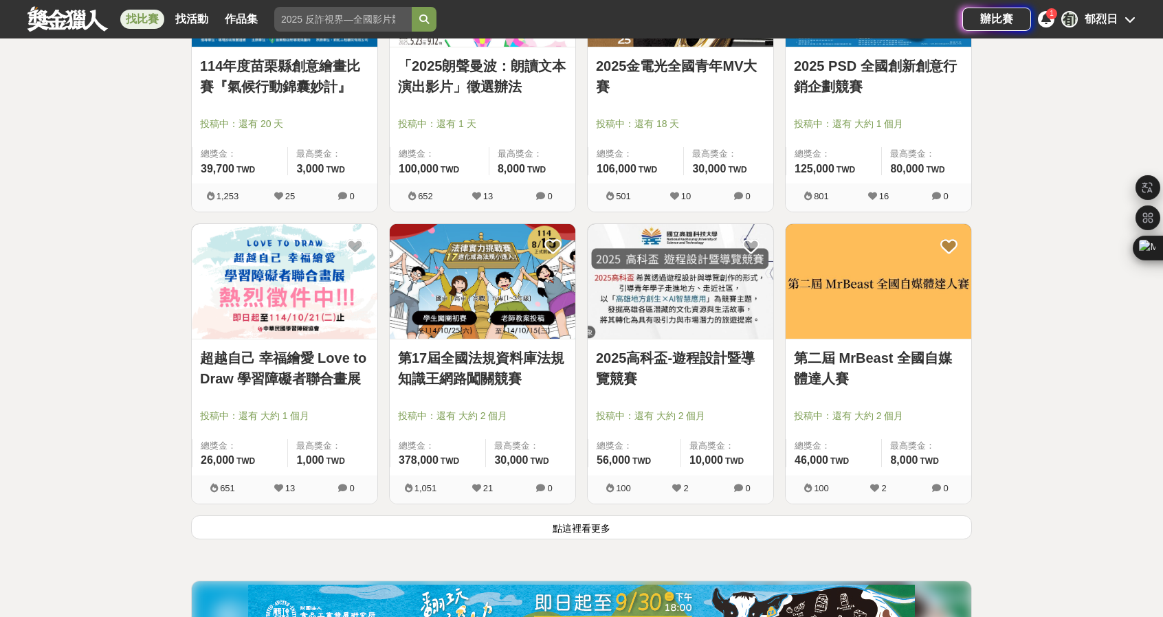
scroll to position [3293, 0]
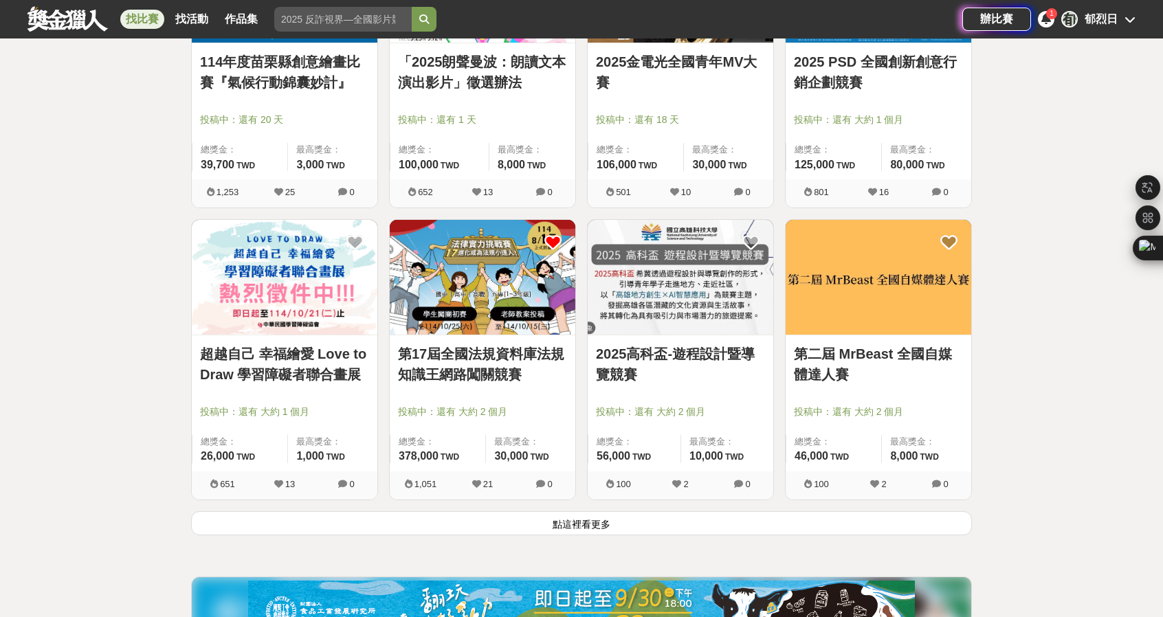
click at [560, 234] on icon at bounding box center [553, 242] width 17 height 17
click at [547, 239] on icon at bounding box center [553, 242] width 17 height 17
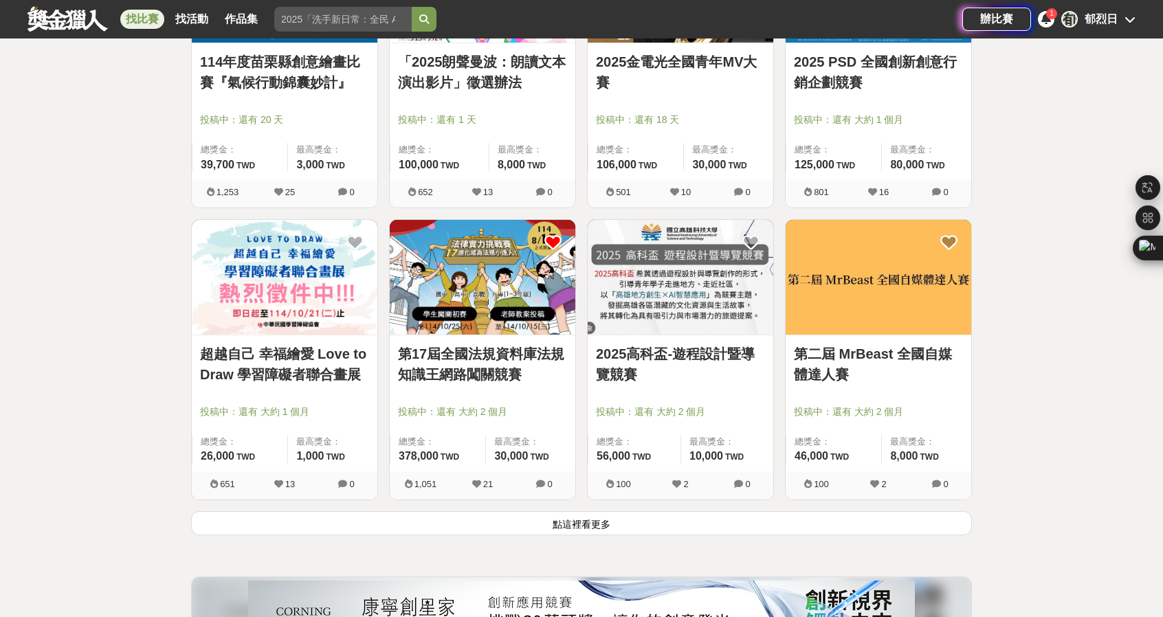
click at [553, 237] on icon at bounding box center [553, 242] width 17 height 17
click at [487, 274] on img at bounding box center [483, 277] width 186 height 115
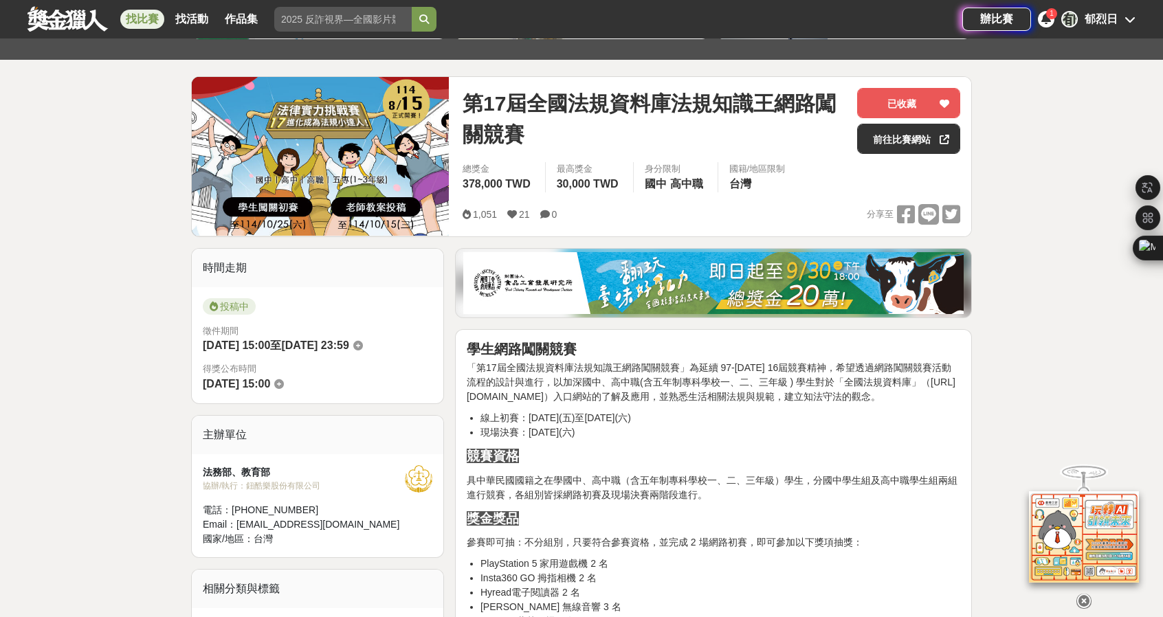
scroll to position [138, 0]
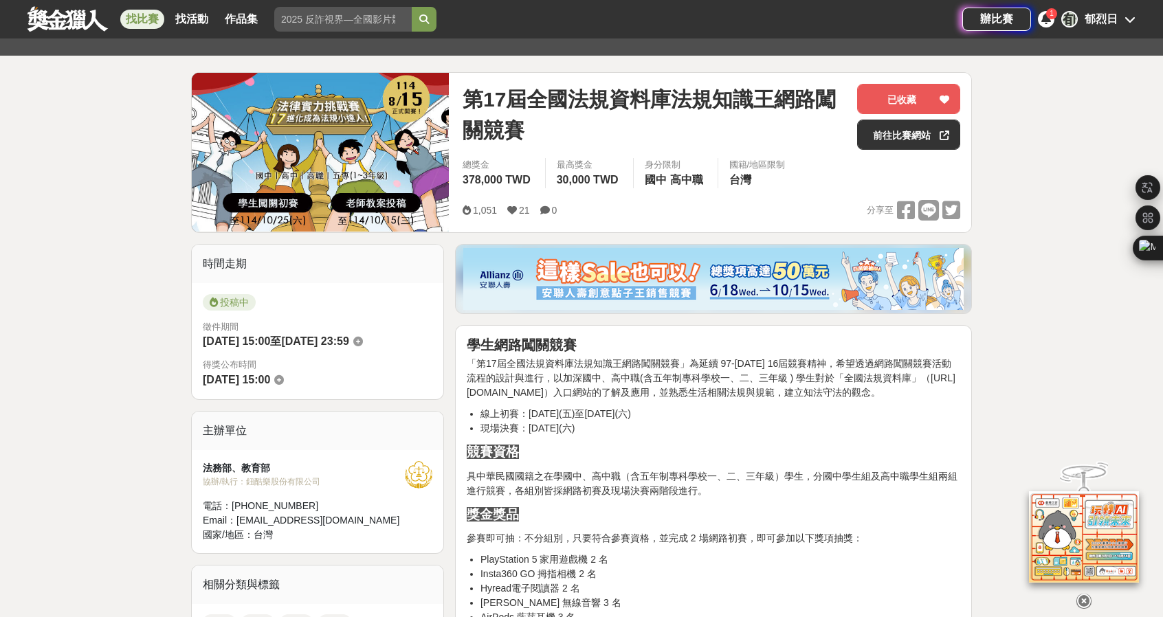
click at [1047, 19] on icon at bounding box center [1047, 18] width 10 height 11
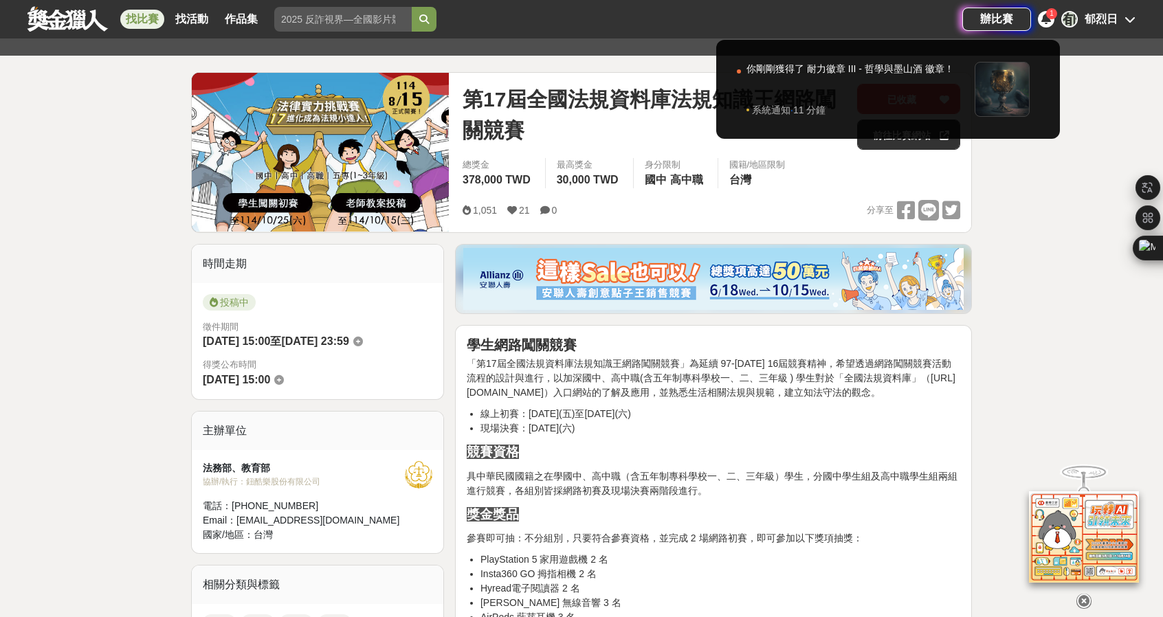
click at [1126, 195] on div at bounding box center [581, 308] width 1163 height 617
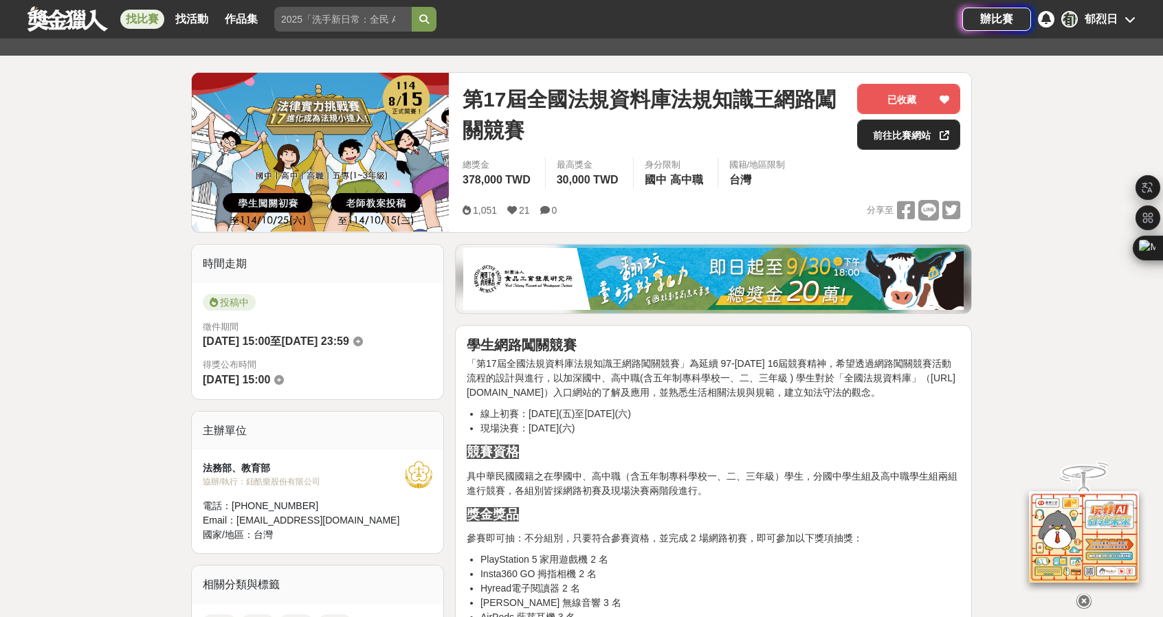
click at [893, 133] on link "前往比賽網站" at bounding box center [908, 135] width 103 height 30
